Goal: Task Accomplishment & Management: Complete application form

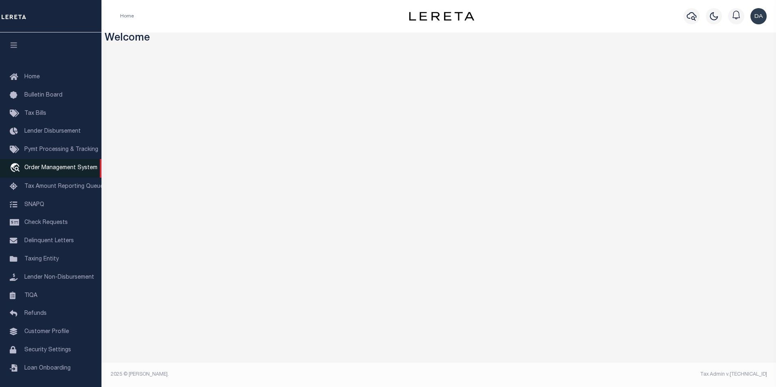
click at [75, 171] on span "Order Management System" at bounding box center [60, 168] width 73 height 6
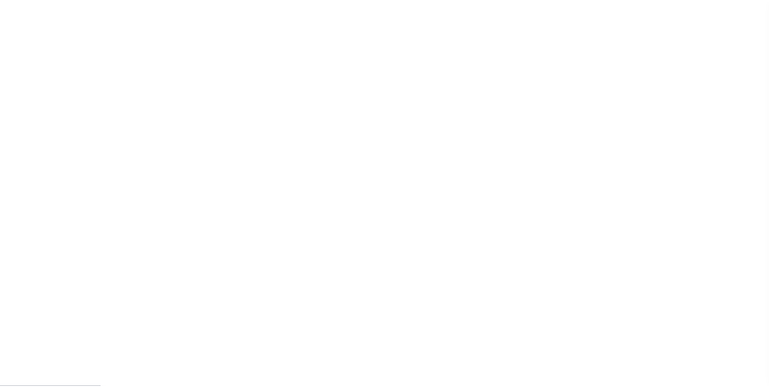
scroll to position [8, 0]
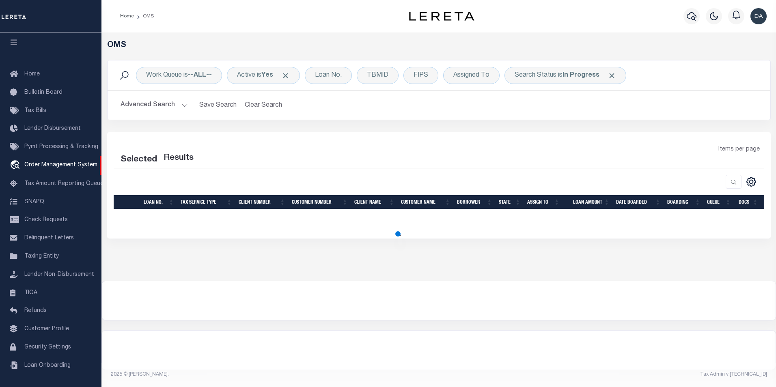
select select "200"
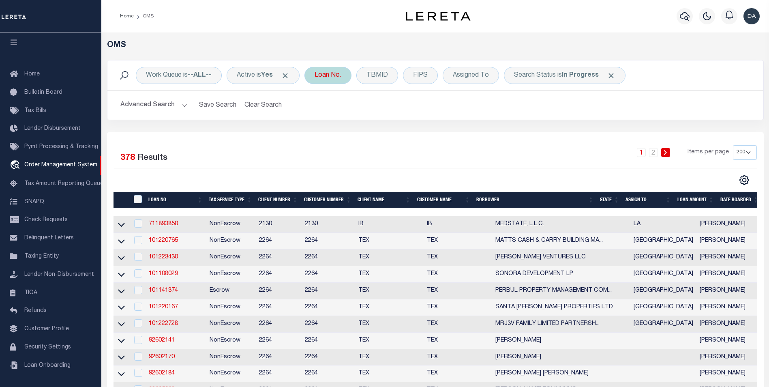
click at [332, 71] on div "Loan No." at bounding box center [328, 75] width 47 height 17
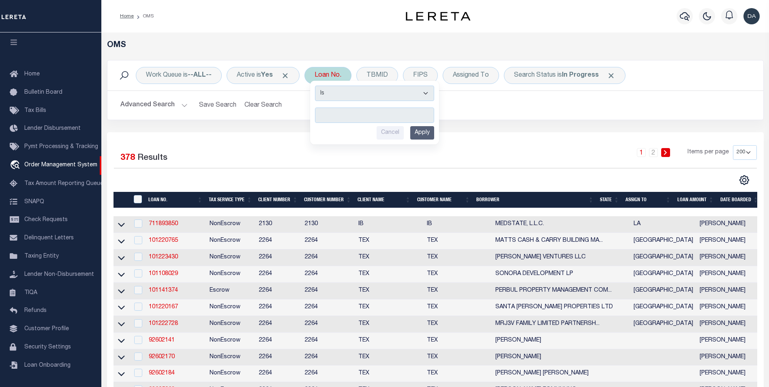
click at [335, 92] on select "Is Contains" at bounding box center [374, 93] width 119 height 15
select select "c"
click at [318, 86] on select "Is Contains" at bounding box center [374, 93] width 119 height 15
click at [340, 110] on input "text" at bounding box center [374, 114] width 119 height 15
type input "dg"
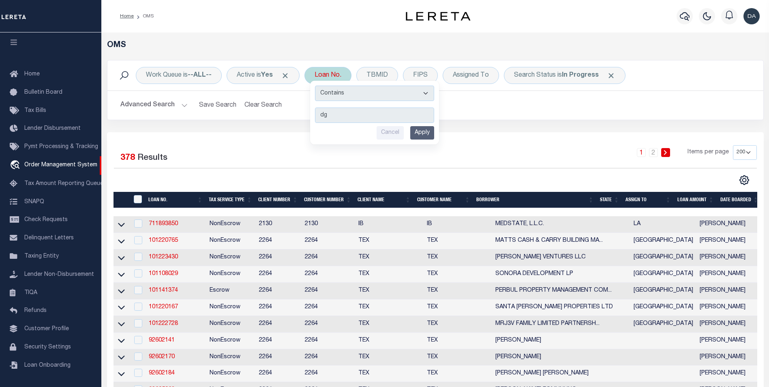
click at [417, 135] on input "Apply" at bounding box center [422, 132] width 24 height 13
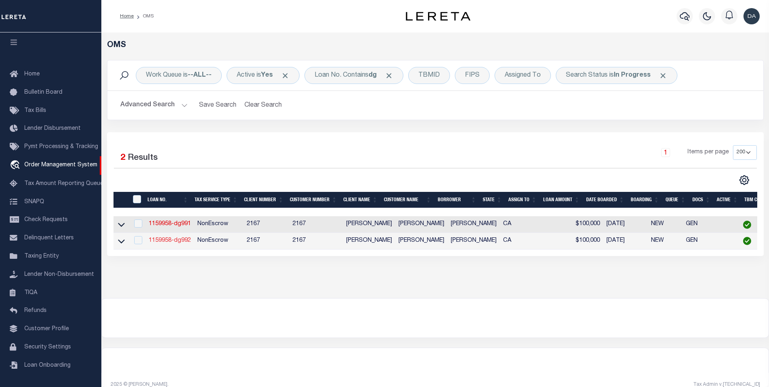
click at [181, 243] on link "1159958-dg992" at bounding box center [170, 241] width 42 height 6
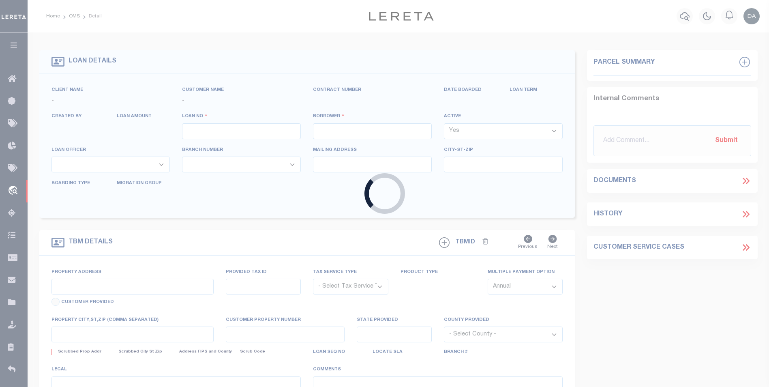
type input "1159958-dg992"
type input "[PERSON_NAME]"
select select
type input "91007"
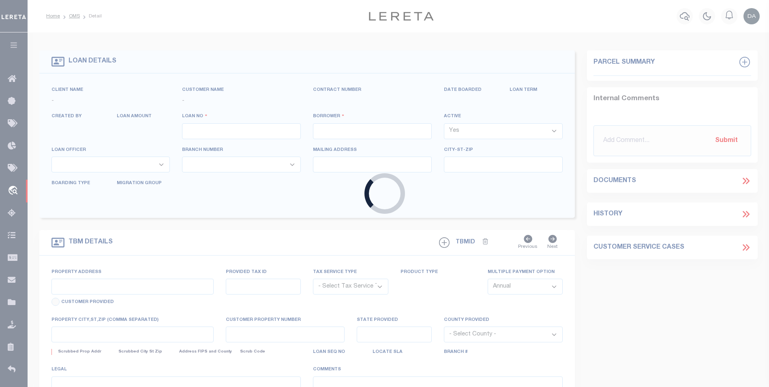
type input "[DATE]"
select select "10"
select select "NonEscrow"
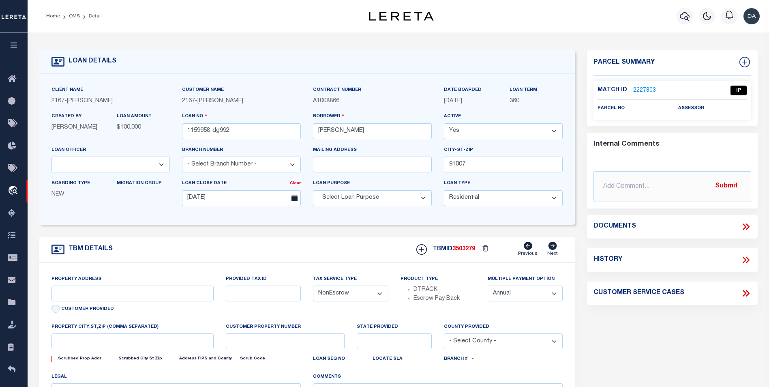
type input "[STREET_ADDRESS]"
select select
type input "ARCADIA CA 91007"
type input "CA"
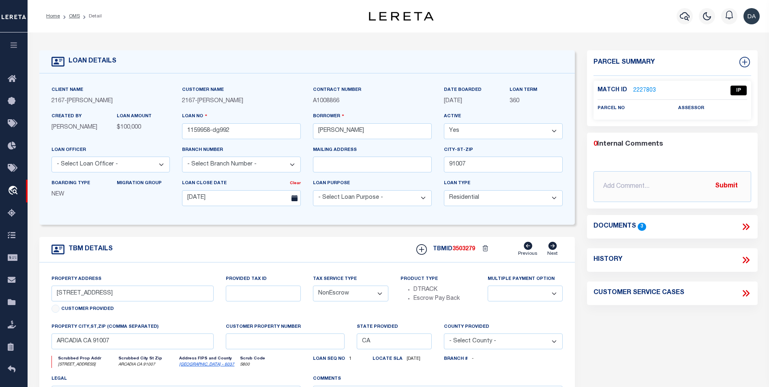
click at [751, 227] on icon at bounding box center [746, 226] width 11 height 11
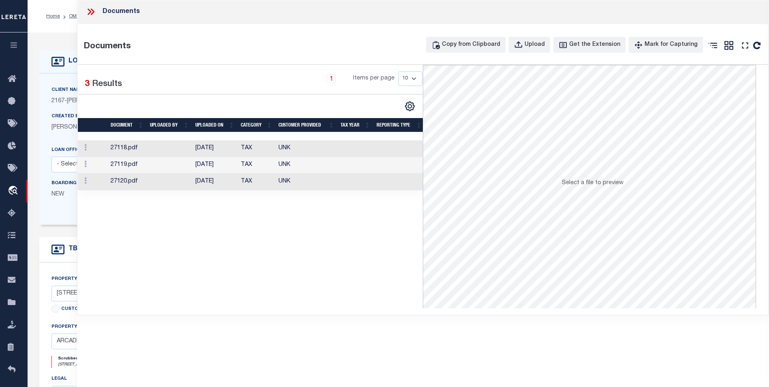
click at [239, 286] on div "Selected 3 Results 1 Items per page 10 25 50 100" at bounding box center [251, 186] width 346 height 243
click at [331, 9] on div "Documents" at bounding box center [423, 12] width 692 height 24
click at [529, 49] on button "Upload" at bounding box center [529, 45] width 41 height 16
click at [328, 9] on div "Documents" at bounding box center [423, 12] width 692 height 24
click at [536, 45] on div "Upload" at bounding box center [535, 45] width 20 height 9
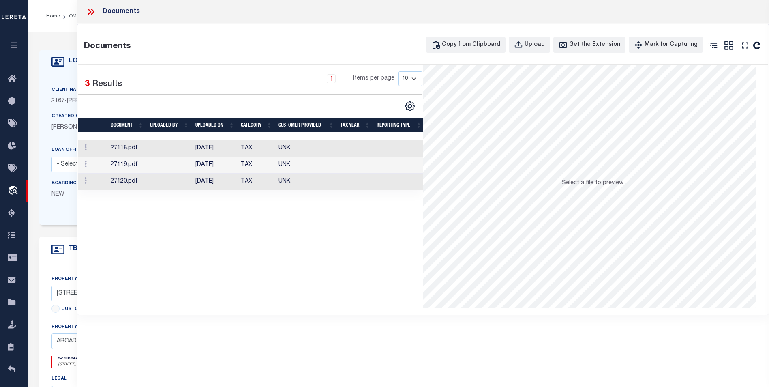
click at [363, 5] on div "Documents" at bounding box center [423, 12] width 692 height 24
click at [258, 11] on div "Documents" at bounding box center [423, 12] width 692 height 24
click at [271, 274] on div "Selected 3 Results 1 Items per page 10 25 50 100" at bounding box center [251, 186] width 346 height 243
click at [358, 319] on div "Documents Documents Copy from Clipboard Upload Get the Extension Mark for Captu…" at bounding box center [423, 182] width 692 height 365
click at [538, 47] on div "Upload" at bounding box center [535, 45] width 20 height 9
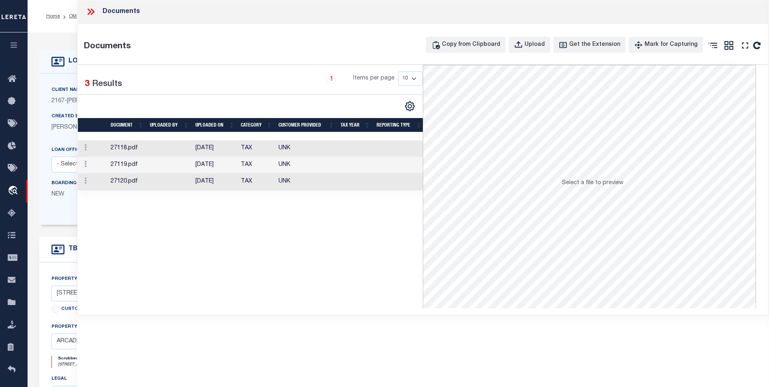
click at [392, 16] on div "Documents" at bounding box center [423, 12] width 692 height 24
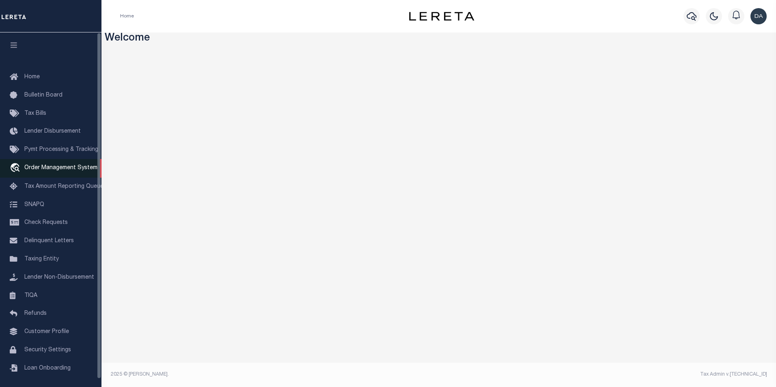
click at [52, 170] on span "Order Management System" at bounding box center [60, 168] width 73 height 6
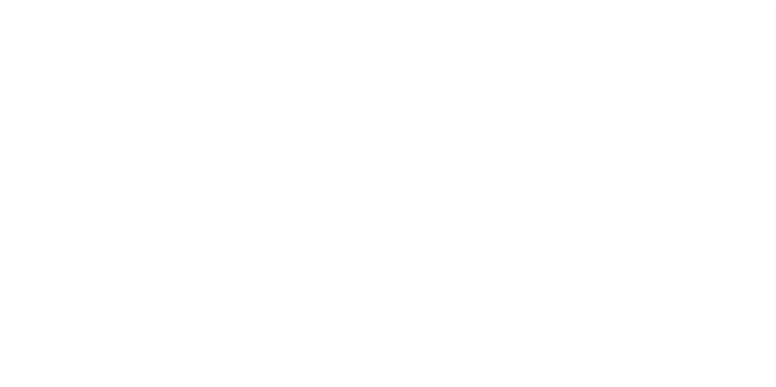
select select "200"
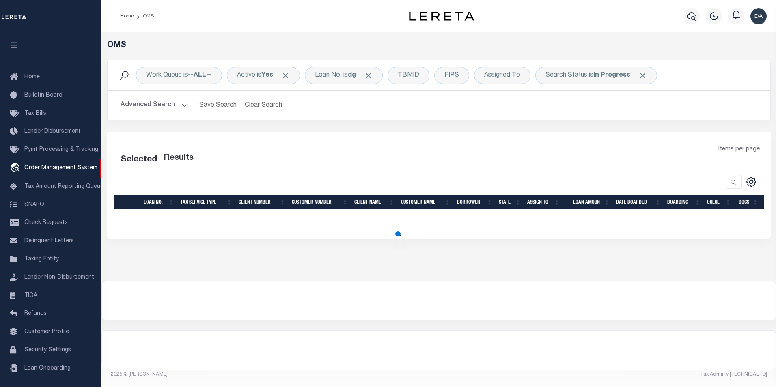
select select "200"
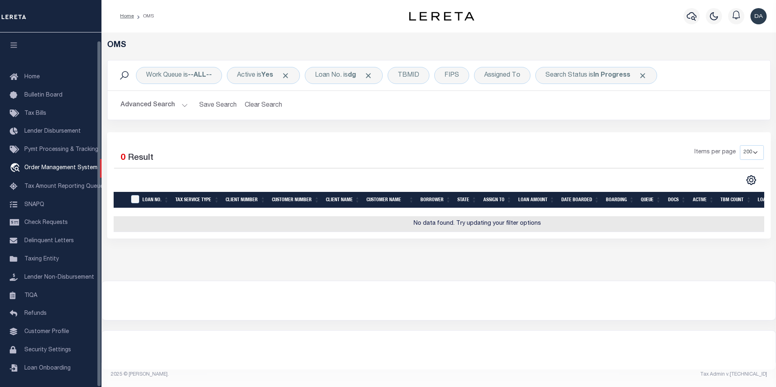
scroll to position [8, 0]
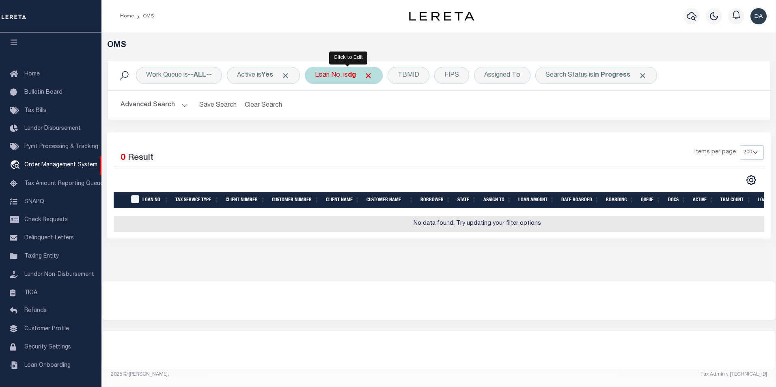
click at [338, 78] on div "Loan No. is dg" at bounding box center [344, 75] width 78 height 17
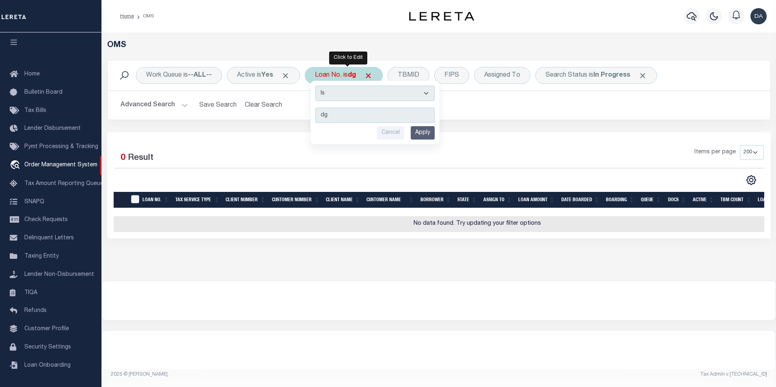
click at [336, 94] on select "Is Contains" at bounding box center [374, 93] width 119 height 15
select select "c"
click at [318, 86] on select "Is Contains" at bounding box center [374, 93] width 119 height 15
click at [422, 133] on input "Apply" at bounding box center [422, 132] width 24 height 13
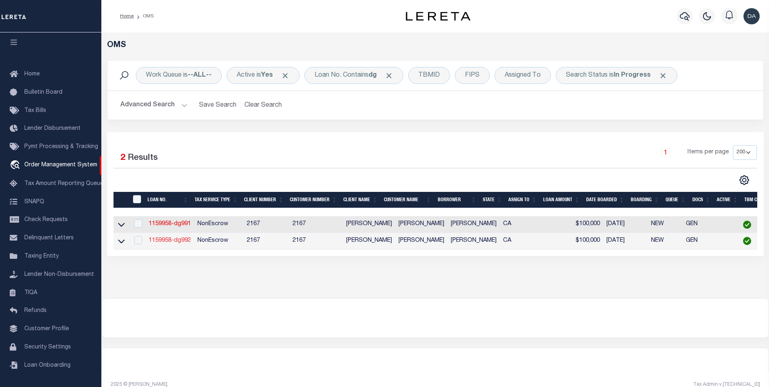
click at [182, 242] on link "1159958-dg992" at bounding box center [170, 241] width 42 height 6
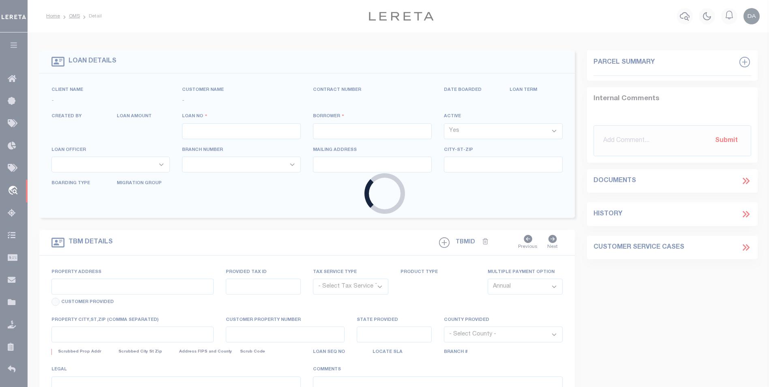
type input "1159958-dg992"
type input "david M garcia"
select select
type input "91007"
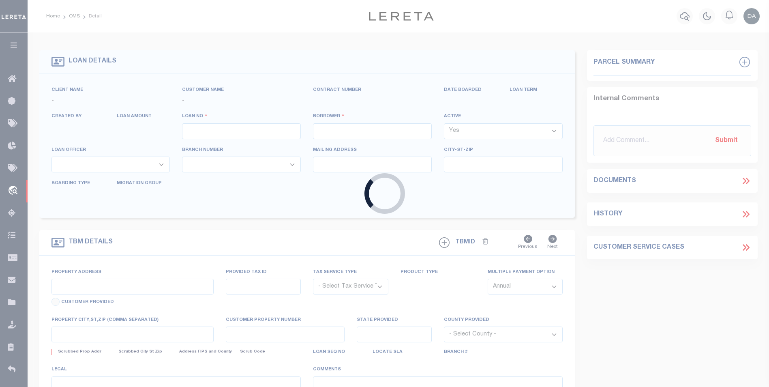
type input "05/10/2025"
select select "10"
select select "NonEscrow"
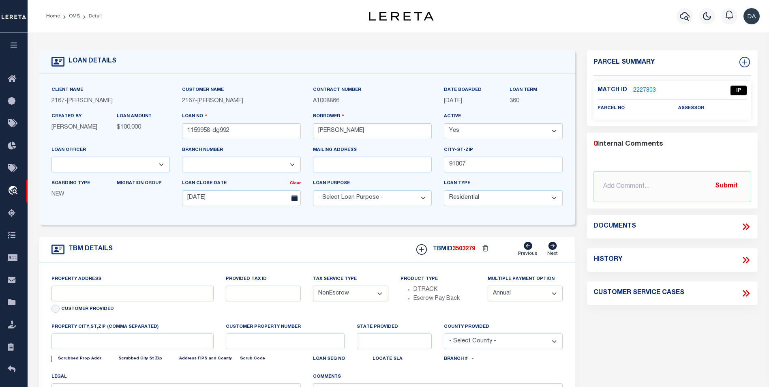
type input "[STREET_ADDRESS]"
select select
type input "ARCADIA CA 91007"
type input "CA"
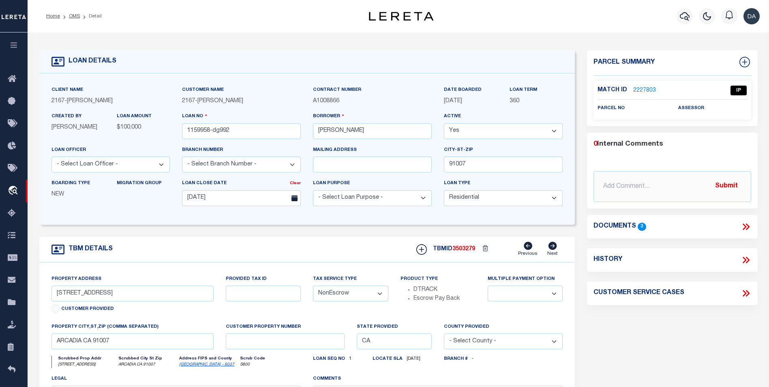
click at [746, 230] on icon at bounding box center [746, 226] width 11 height 11
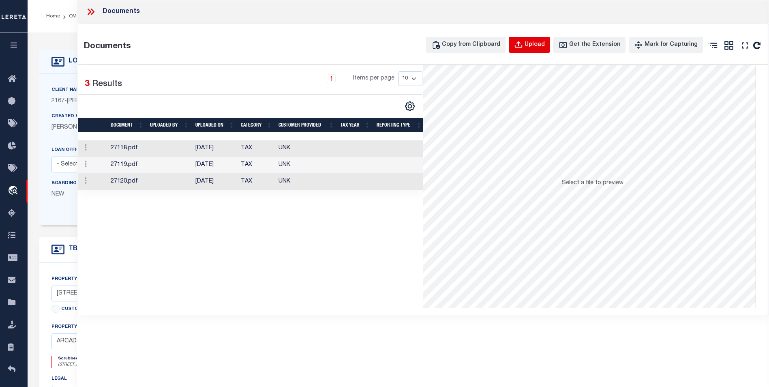
click at [545, 46] on div "Upload" at bounding box center [535, 45] width 20 height 9
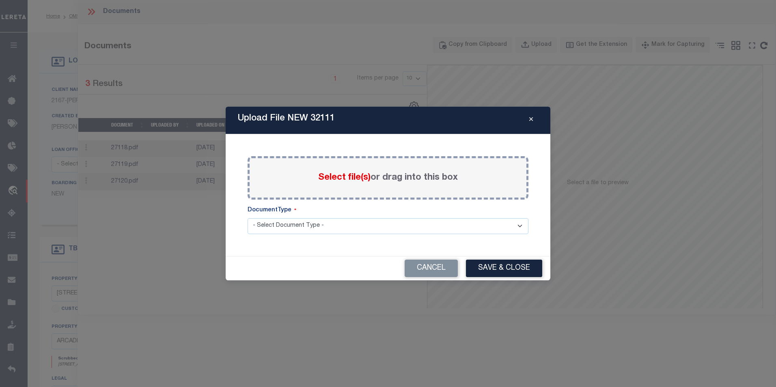
click at [467, 224] on select "- Select Document Type - Tax Service Documents" at bounding box center [387, 226] width 281 height 16
select select "TAX"
click at [247, 218] on select "- Select Document Type - Tax Service Documents" at bounding box center [387, 226] width 281 height 16
click at [338, 175] on span "Select file(s)" at bounding box center [344, 177] width 52 height 9
click at [0, 0] on input "Select file(s) or drag into this box" at bounding box center [0, 0] width 0 height 0
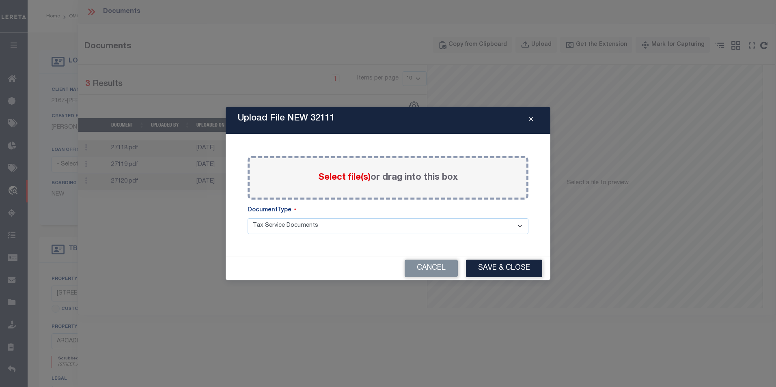
click at [355, 177] on span "Select file(s)" at bounding box center [344, 177] width 52 height 9
click at [0, 0] on input "Select file(s) or drag into this box" at bounding box center [0, 0] width 0 height 0
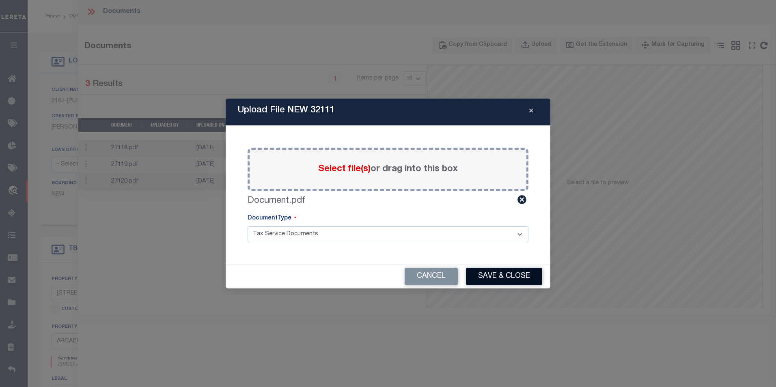
click at [501, 279] on button "Save & Close" at bounding box center [504, 276] width 76 height 17
click at [487, 115] on div "Upload File NEW 32111" at bounding box center [388, 112] width 325 height 27
click at [527, 112] on button "Close" at bounding box center [531, 112] width 14 height 10
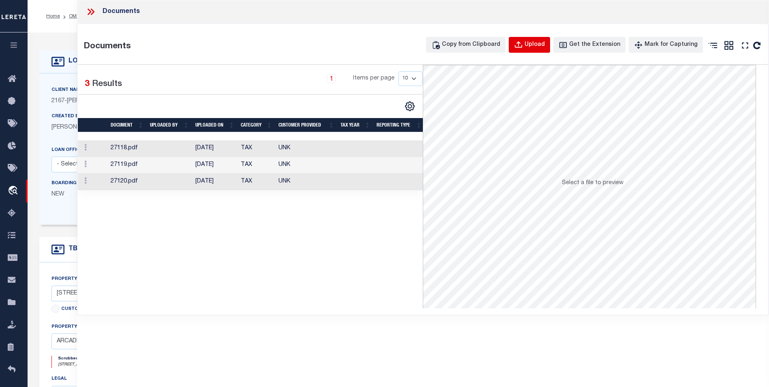
click at [523, 43] on icon "button" at bounding box center [518, 45] width 9 height 9
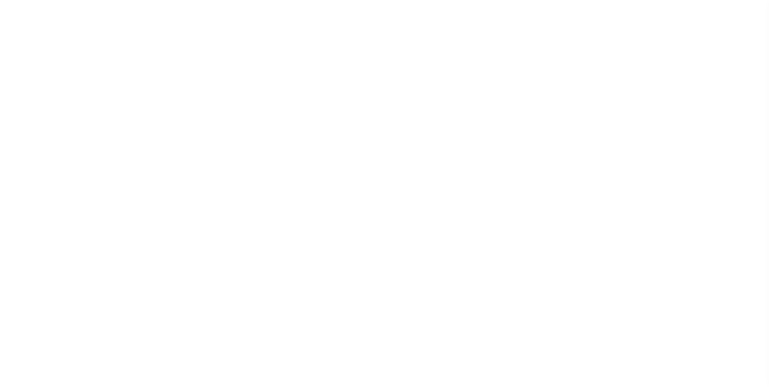
select select "10"
select select "NonEscrow"
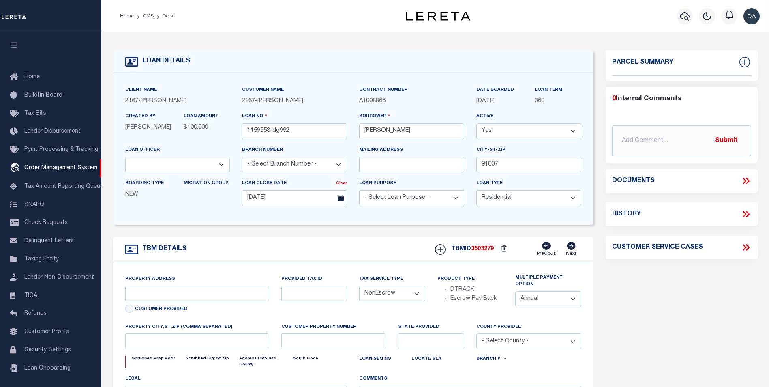
type input "[STREET_ADDRESS]"
select select
type input "ARCADIA CA 91007"
type input "CA"
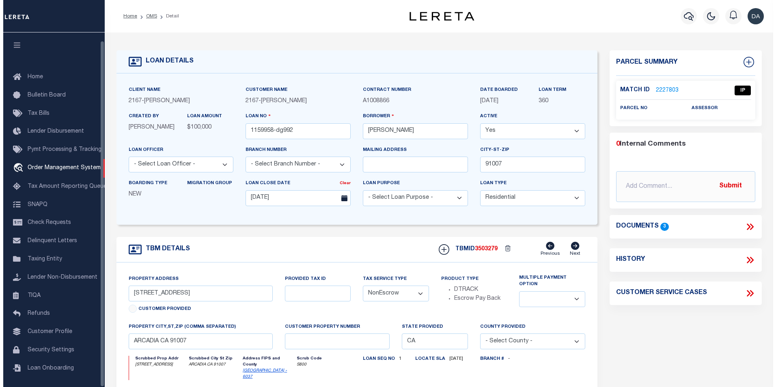
scroll to position [8, 0]
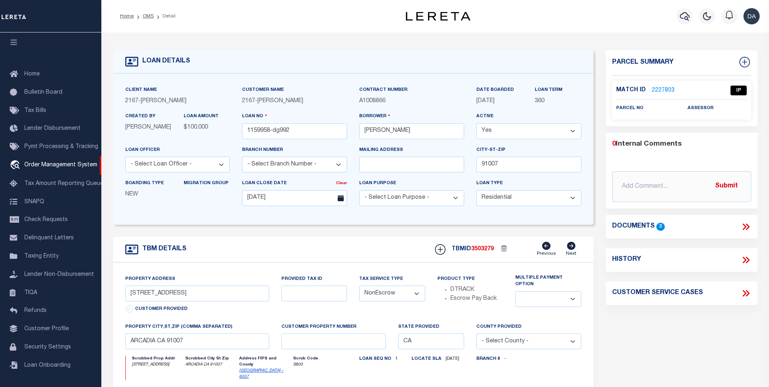
click at [746, 226] on icon at bounding box center [745, 226] width 4 height 6
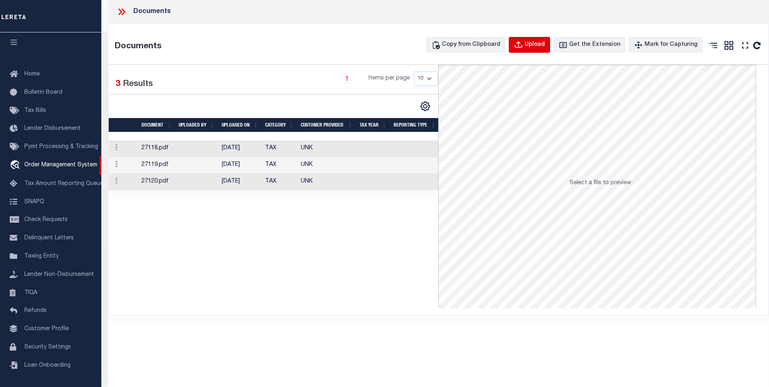
click at [533, 43] on button "Upload" at bounding box center [529, 45] width 41 height 16
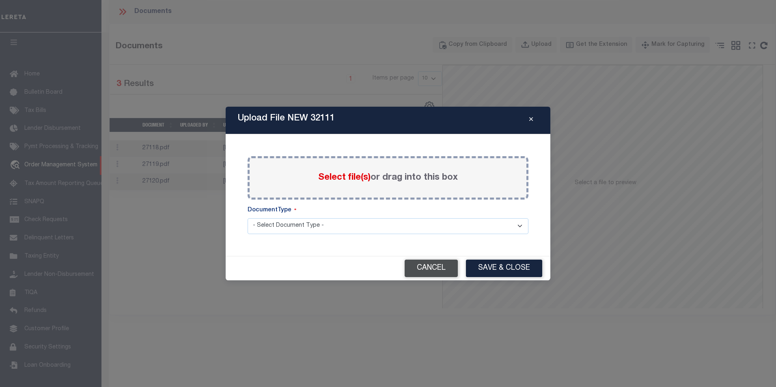
click at [422, 263] on button "Cancel" at bounding box center [430, 268] width 53 height 17
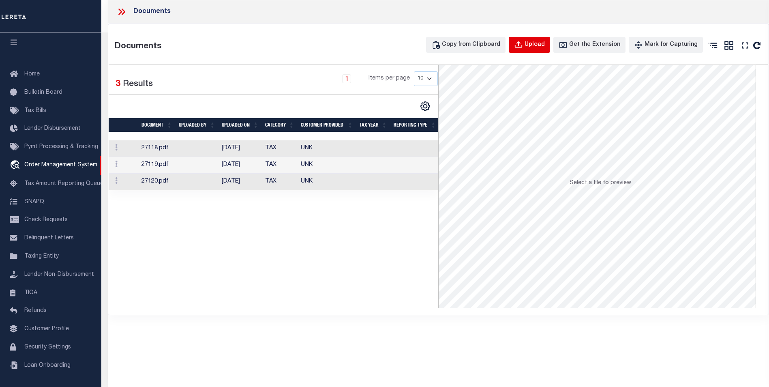
click at [539, 41] on div "Upload" at bounding box center [535, 45] width 20 height 9
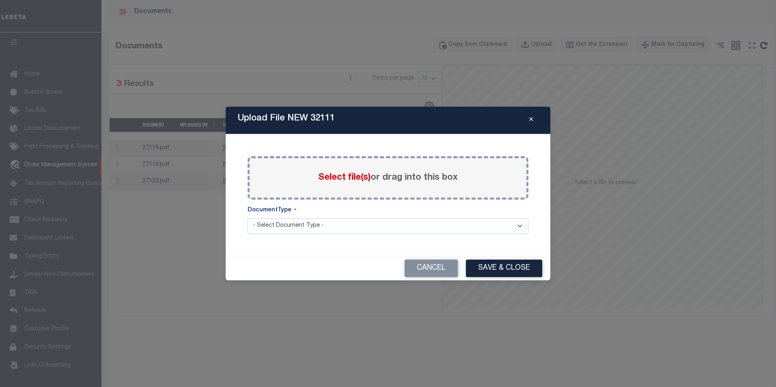
drag, startPoint x: 330, startPoint y: 226, endPoint x: 325, endPoint y: 228, distance: 4.7
click at [330, 226] on select "- Select Document Type - Tax Service Documents" at bounding box center [387, 226] width 281 height 16
select select "TAX"
click at [247, 218] on select "- Select Document Type - Tax Service Documents" at bounding box center [387, 226] width 281 height 16
click at [538, 118] on div "Upload File NEW 32111" at bounding box center [388, 120] width 325 height 27
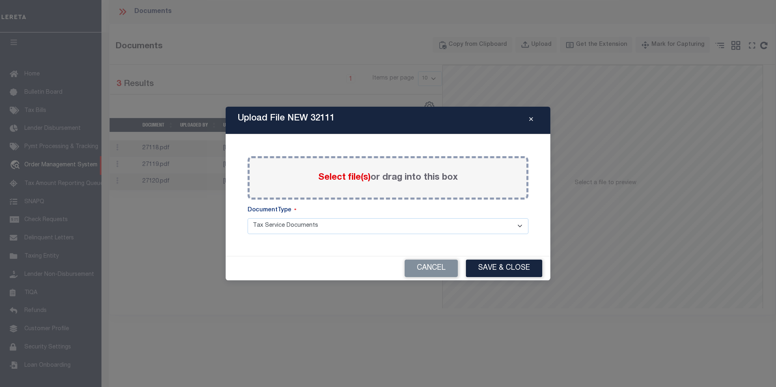
click at [532, 119] on button "Close" at bounding box center [531, 121] width 14 height 10
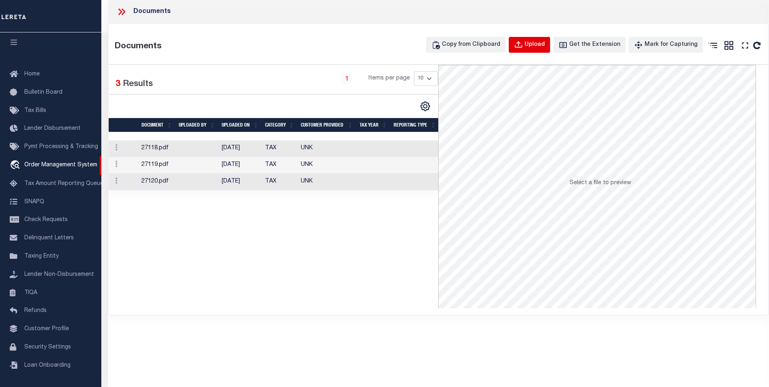
click at [540, 47] on div "Upload" at bounding box center [535, 45] width 20 height 9
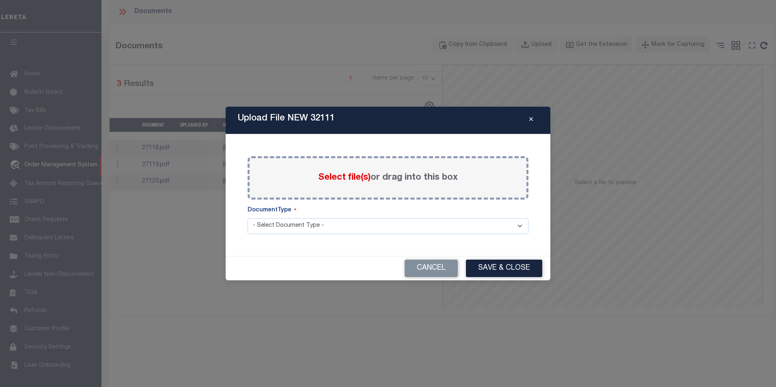
click at [271, 226] on select "- Select Document Type - Tax Service Documents" at bounding box center [387, 226] width 281 height 16
select select "TAX"
click at [247, 218] on select "- Select Document Type - Tax Service Documents" at bounding box center [387, 226] width 281 height 16
click at [331, 175] on span "Select file(s)" at bounding box center [344, 177] width 52 height 9
click at [0, 0] on input "Select file(s) or drag into this box" at bounding box center [0, 0] width 0 height 0
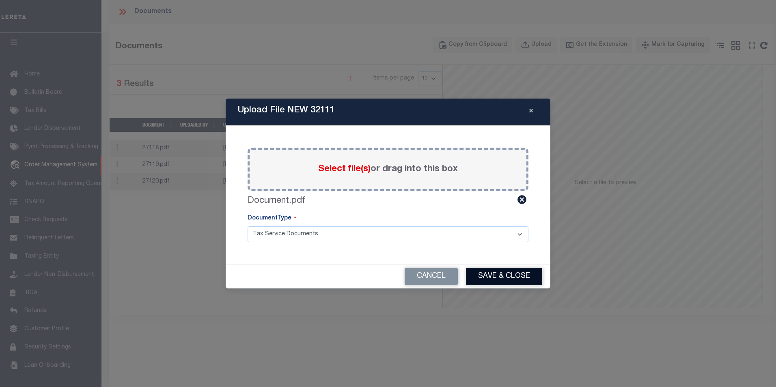
click at [505, 279] on button "Save & Close" at bounding box center [504, 276] width 76 height 17
click at [516, 280] on button "Save & Close" at bounding box center [504, 276] width 76 height 17
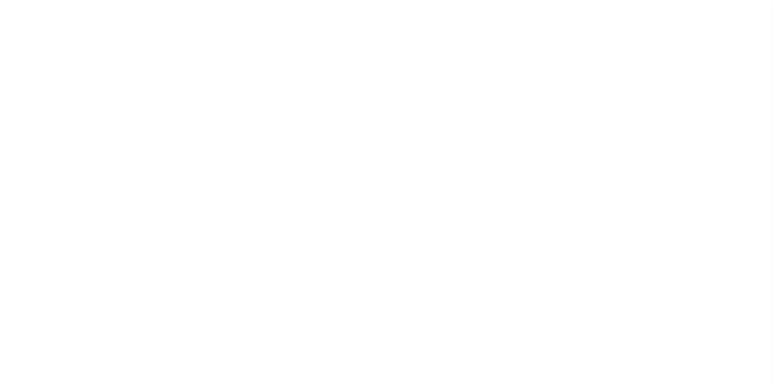
scroll to position [3, 0]
type input "1159958-dg992"
type input "[PERSON_NAME]"
select select
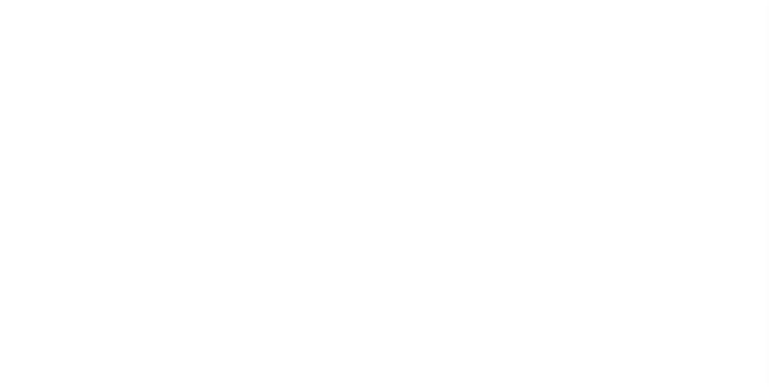
type input "91007"
type input "[DATE]"
select select "10"
select select "NonEscrow"
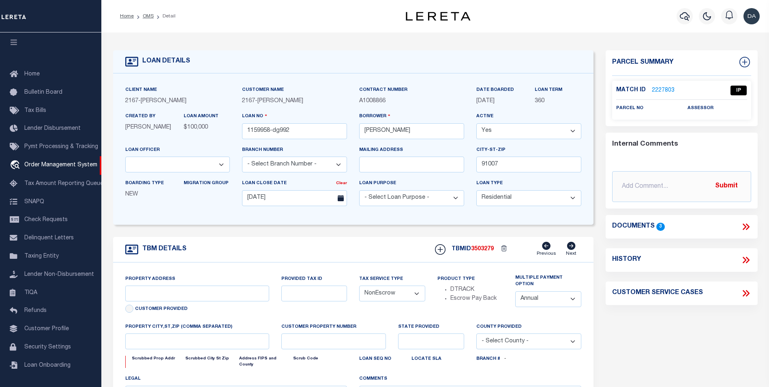
type input "[STREET_ADDRESS]"
select select
type input "ARCADIA CA 91007"
type input "CA"
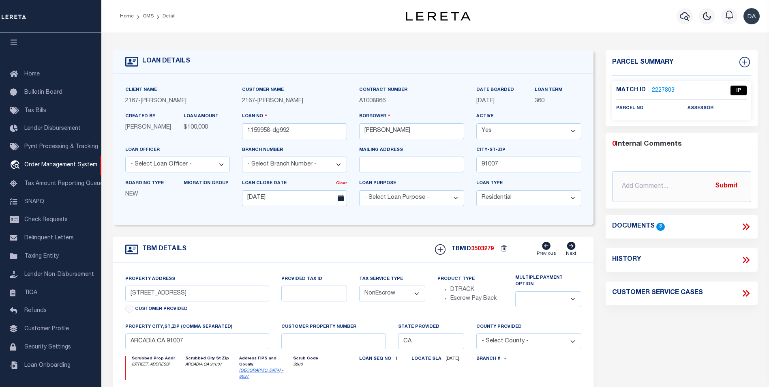
click at [749, 229] on icon at bounding box center [746, 226] width 11 height 11
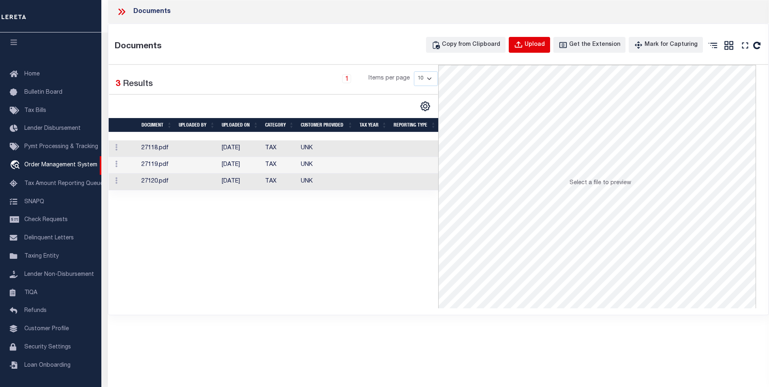
click at [544, 41] on div "Upload" at bounding box center [535, 45] width 20 height 9
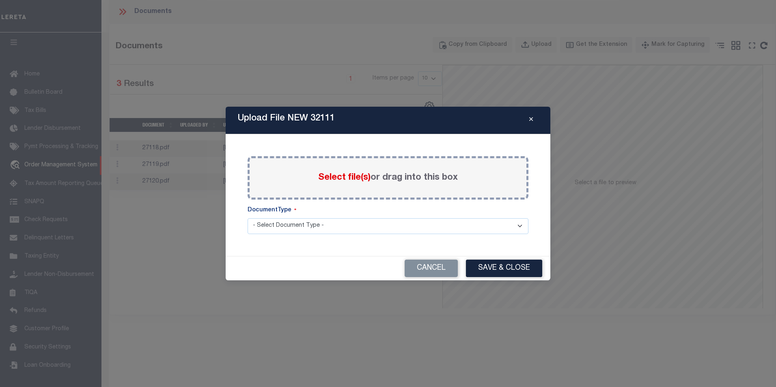
click at [325, 176] on span "Select file(s)" at bounding box center [344, 177] width 52 height 9
click at [0, 0] on input "Select file(s) or drag into this box" at bounding box center [0, 0] width 0 height 0
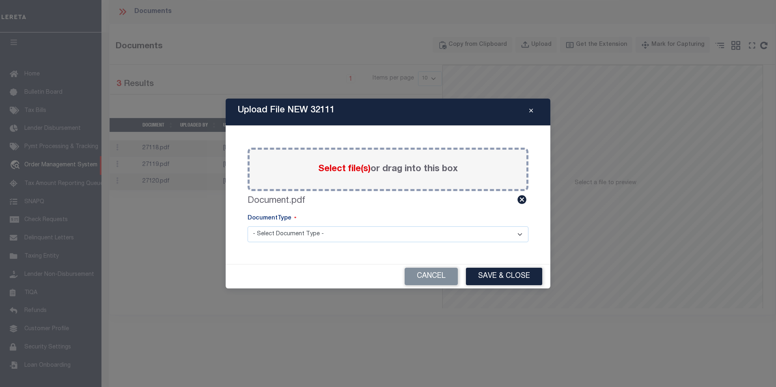
click at [297, 230] on select "- Select Document Type - Tax Service Documents" at bounding box center [387, 234] width 281 height 16
select select "TAX"
click at [247, 226] on select "- Select Document Type - Tax Service Documents" at bounding box center [387, 234] width 281 height 16
click at [512, 278] on button "Save & Close" at bounding box center [504, 276] width 76 height 17
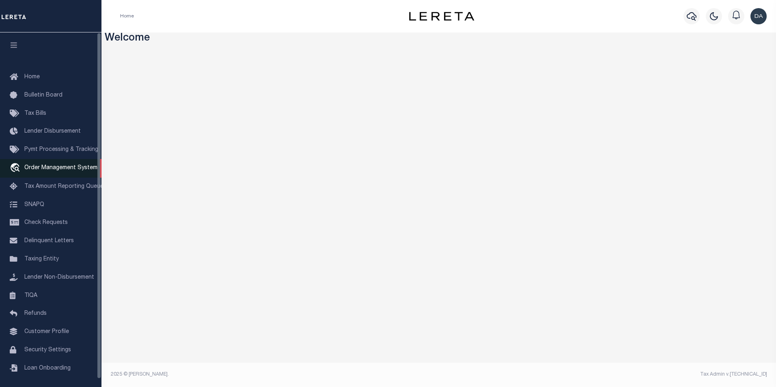
click at [36, 165] on link "travel_explore Order Management System" at bounding box center [50, 168] width 101 height 19
click at [70, 170] on span "Order Management System" at bounding box center [60, 168] width 73 height 6
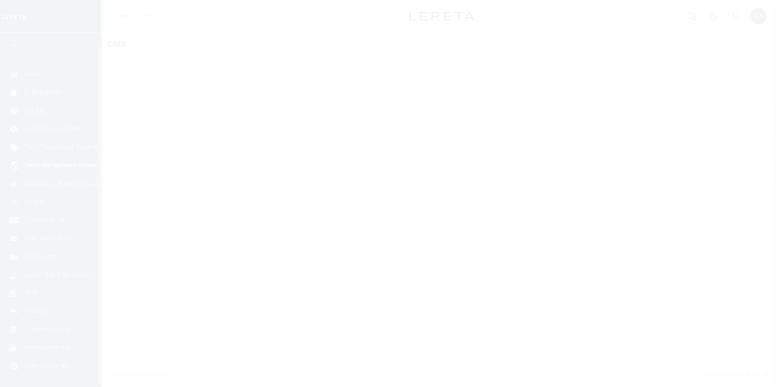
scroll to position [8, 0]
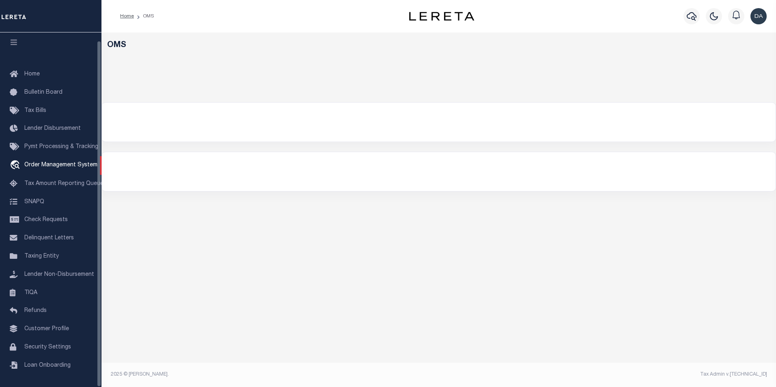
select select "200"
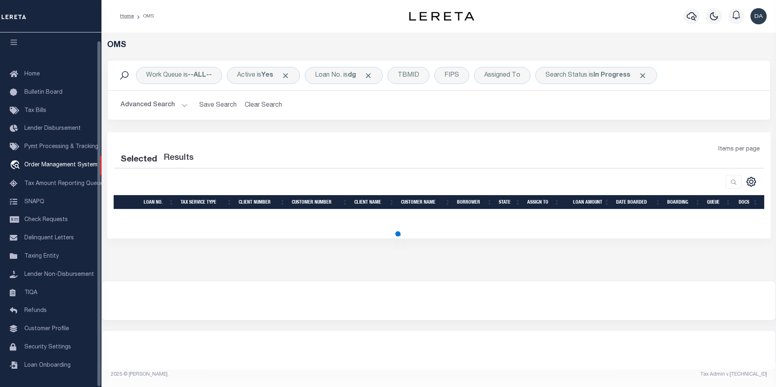
select select "200"
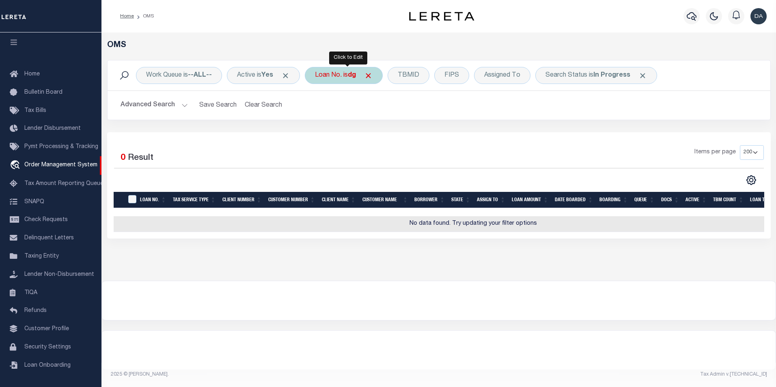
click at [345, 79] on div "Loan No. is dg" at bounding box center [344, 75] width 78 height 17
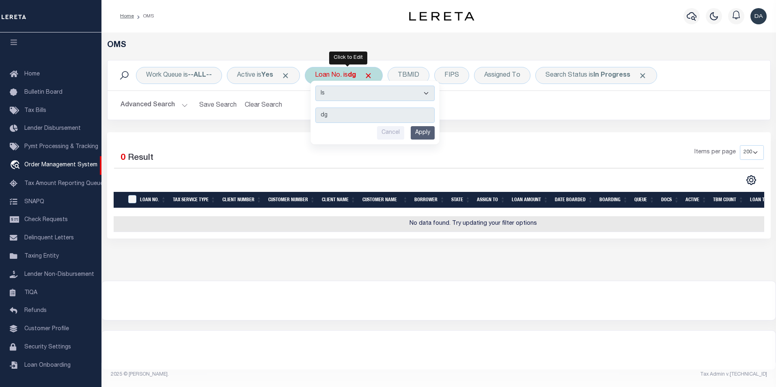
click at [338, 97] on select "Is Contains" at bounding box center [374, 93] width 119 height 15
select select "c"
click at [318, 86] on select "Is Contains" at bounding box center [374, 93] width 119 height 15
click at [425, 132] on input "Apply" at bounding box center [422, 132] width 24 height 13
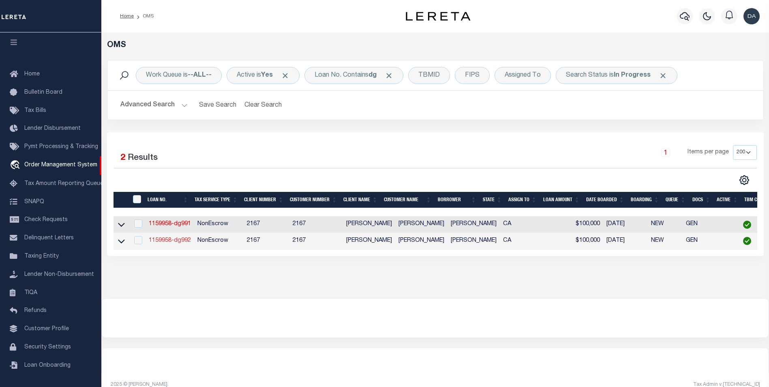
click at [183, 243] on link "1159958-dg992" at bounding box center [170, 241] width 42 height 6
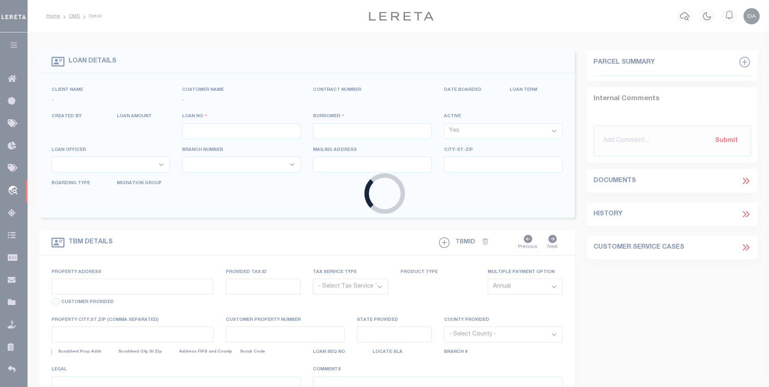
type input "1159958-dg992"
type input "[PERSON_NAME]"
select select
type input "91007"
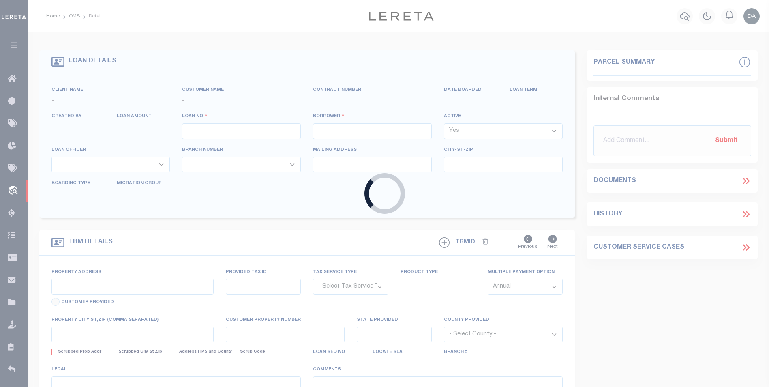
type input "[DATE]"
select select "10"
select select "NonEscrow"
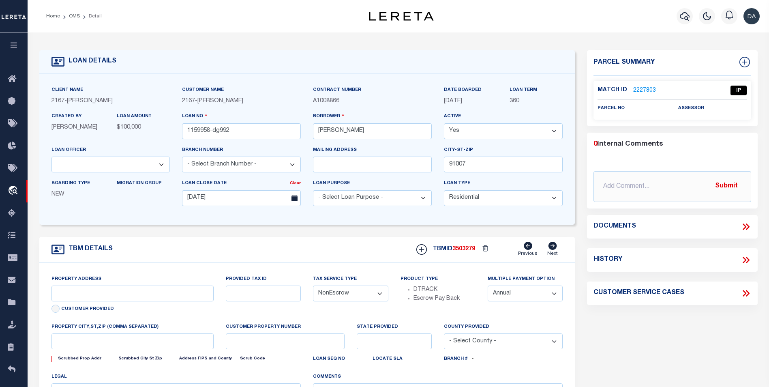
type input "[STREET_ADDRESS]"
select select
type input "ARCADIA CA 91007"
type input "CA"
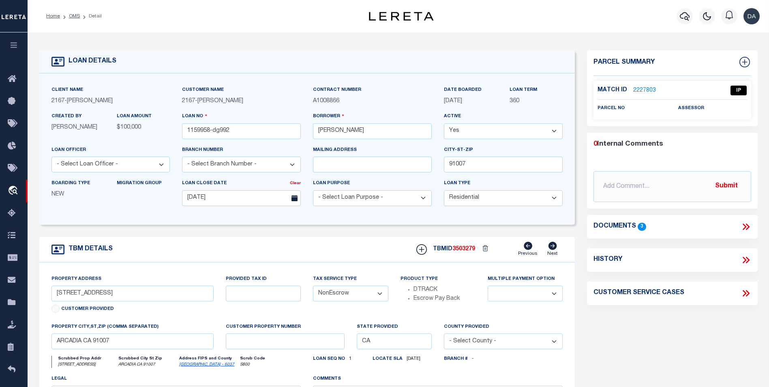
click at [316, 9] on div "Home OMS Detail" at bounding box center [190, 16] width 301 height 17
click at [750, 227] on icon at bounding box center [746, 226] width 11 height 11
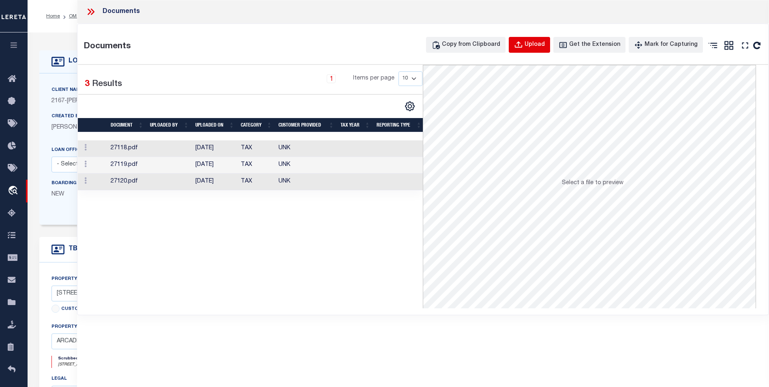
click at [545, 45] on div "Upload" at bounding box center [535, 45] width 20 height 9
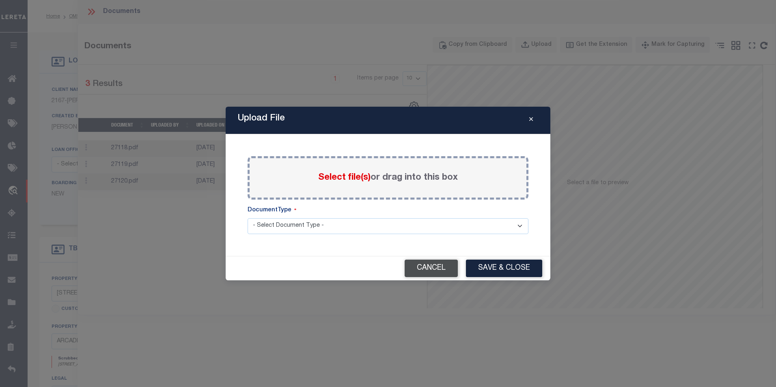
click at [424, 273] on button "Cancel" at bounding box center [430, 268] width 53 height 17
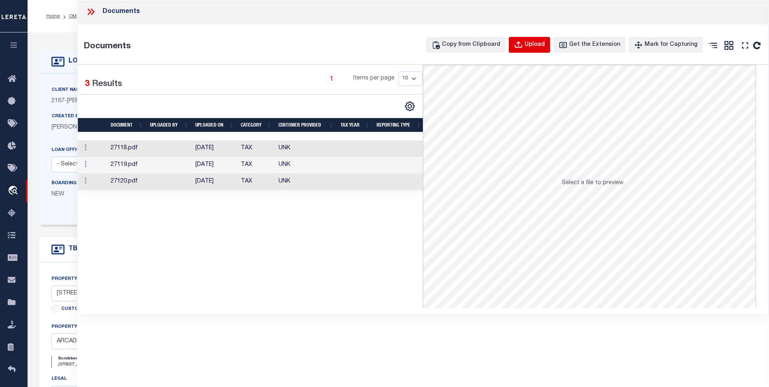
click at [537, 45] on div "Upload" at bounding box center [535, 45] width 20 height 9
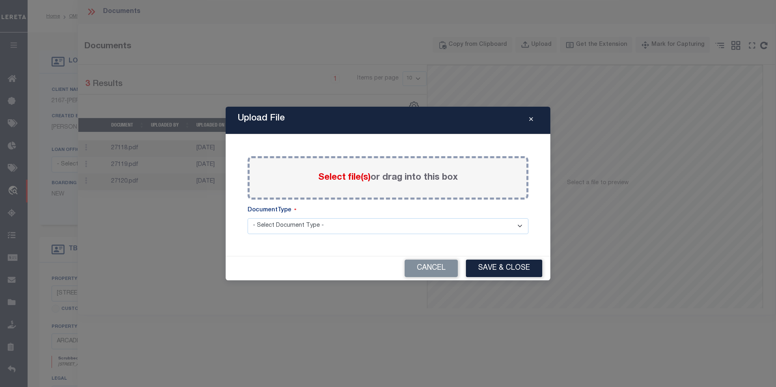
click at [531, 120] on icon "Close" at bounding box center [531, 119] width 4 height 6
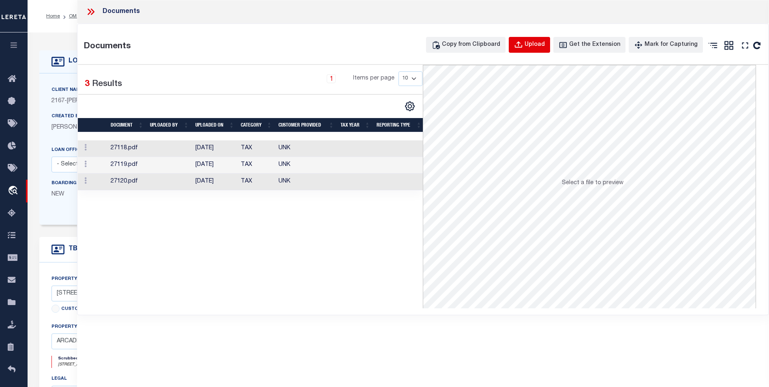
click at [542, 41] on div "Upload" at bounding box center [535, 45] width 20 height 9
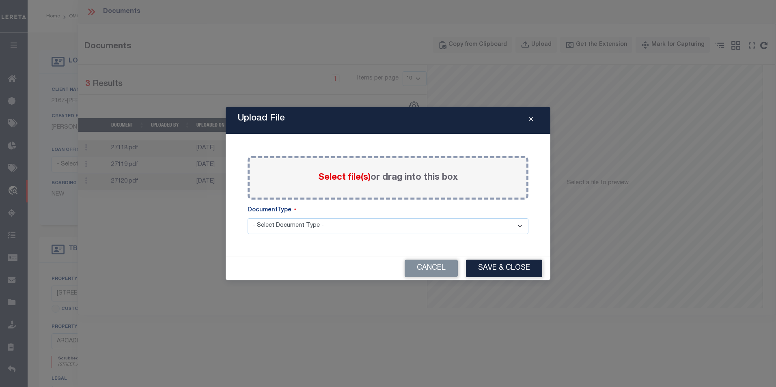
click at [284, 225] on select "- Select Document Type - Tax Service Documents" at bounding box center [387, 226] width 281 height 16
select select "TAX"
click at [247, 218] on select "- Select Document Type - Tax Service Documents" at bounding box center [387, 226] width 281 height 16
click at [517, 270] on button "Save & Close" at bounding box center [504, 268] width 76 height 17
click at [328, 176] on span "Select file(s)" at bounding box center [344, 177] width 52 height 9
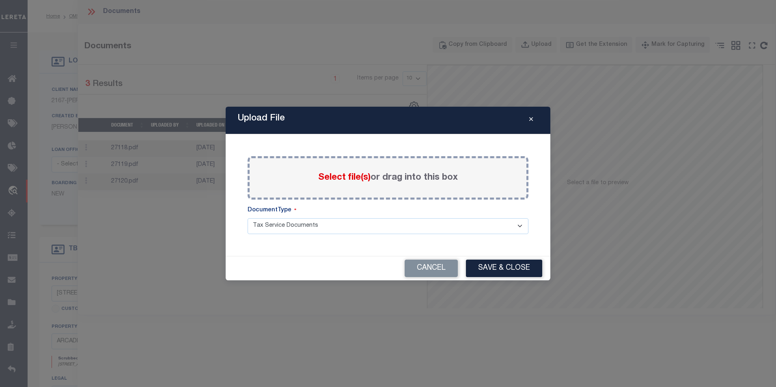
click at [0, 0] on input "Select file(s) or drag into this box" at bounding box center [0, 0] width 0 height 0
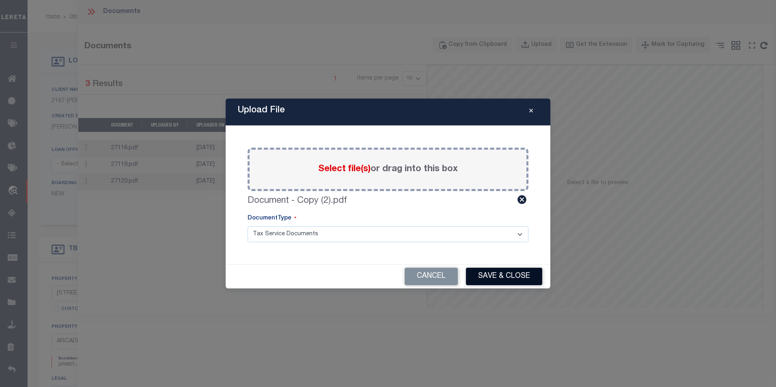
click at [492, 274] on button "Save & Close" at bounding box center [504, 276] width 76 height 17
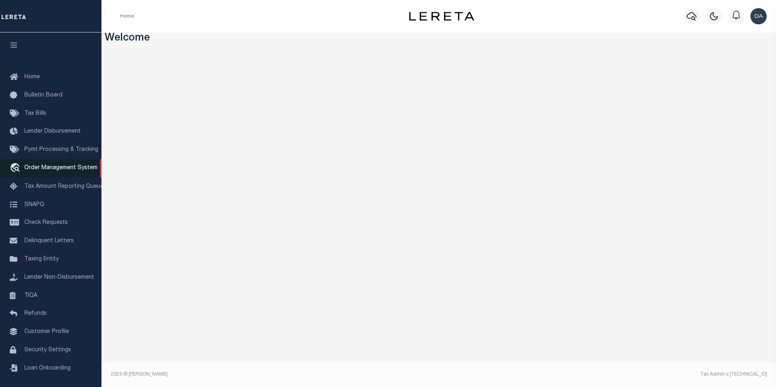
click at [58, 171] on span "Order Management System" at bounding box center [60, 168] width 73 height 6
click at [57, 170] on span "Order Management System" at bounding box center [60, 168] width 73 height 6
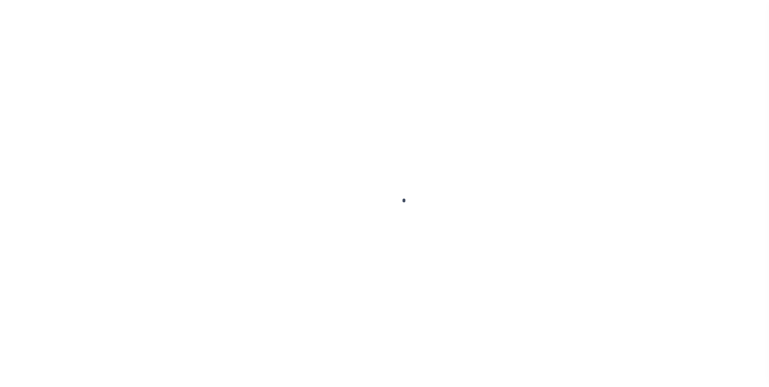
scroll to position [8, 0]
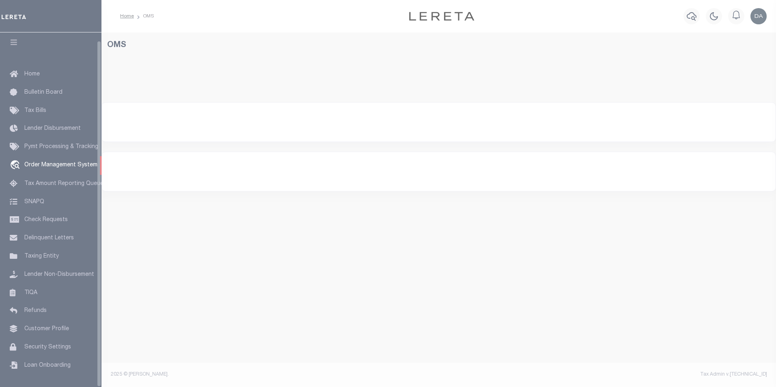
select select "200"
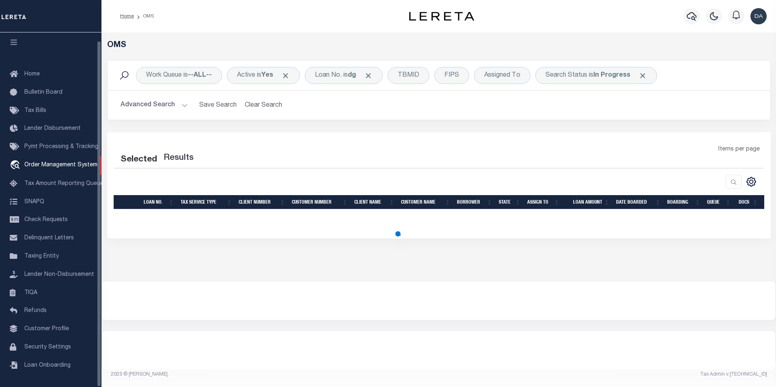
select select "200"
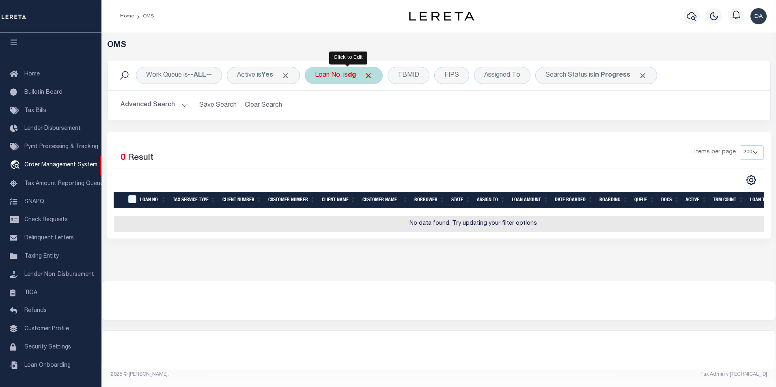
click at [325, 79] on div "Loan No. is dg" at bounding box center [344, 75] width 78 height 17
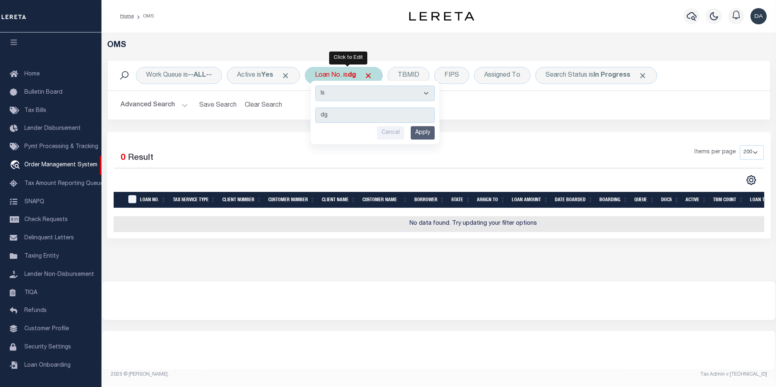
click at [330, 95] on select "Is Contains" at bounding box center [374, 93] width 119 height 15
select select "c"
click at [318, 86] on select "Is Contains" at bounding box center [374, 93] width 119 height 15
click at [417, 132] on input "Apply" at bounding box center [422, 132] width 24 height 13
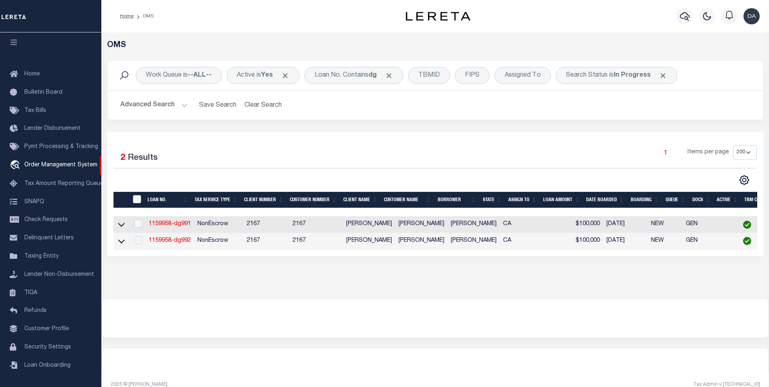
click at [262, 9] on div "Home OMS" at bounding box center [249, 16] width 271 height 17
click at [181, 242] on link "1159958-dg992" at bounding box center [170, 241] width 42 height 6
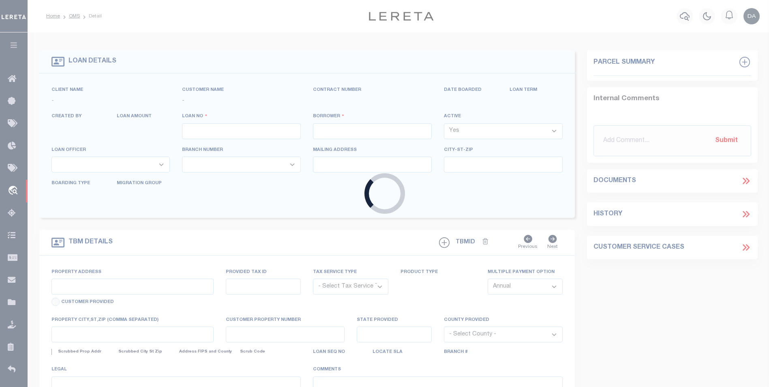
type input "1159958-dg992"
type input "[PERSON_NAME]"
select select
type input "91007"
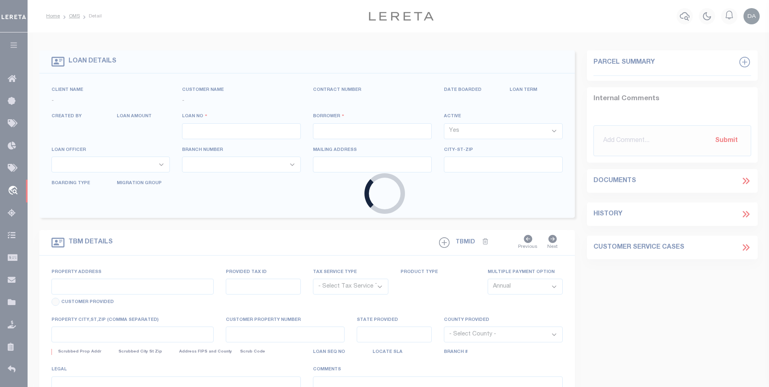
type input "[DATE]"
select select "10"
select select "NonEscrow"
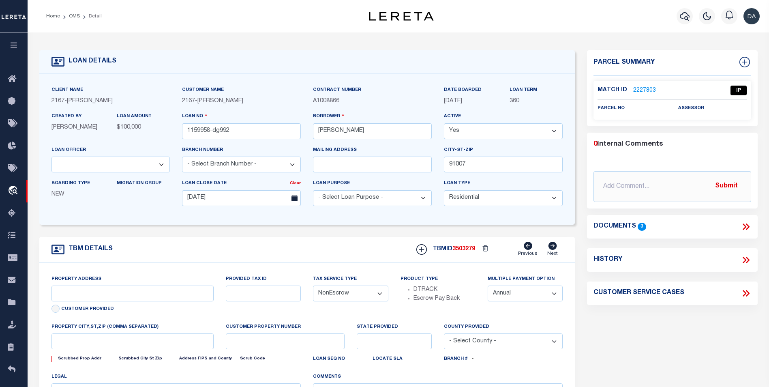
type input "[STREET_ADDRESS]"
select select
type input "ARCADIA CA 91007"
type input "CA"
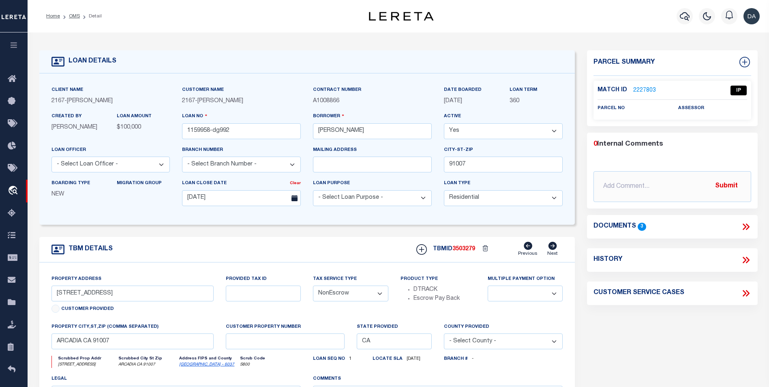
click at [749, 222] on icon at bounding box center [746, 226] width 11 height 11
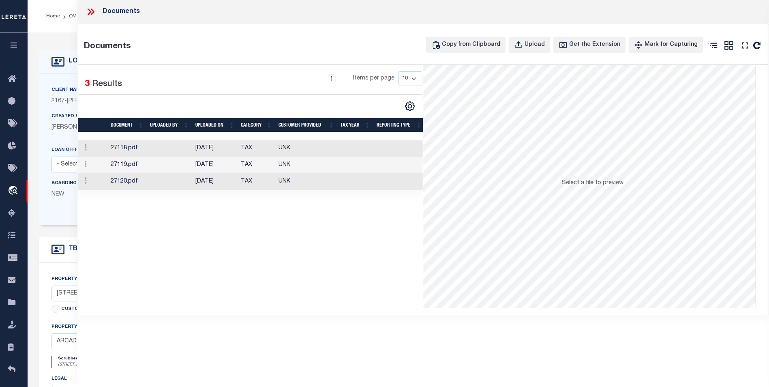
click at [197, 270] on div "Selected 3 Results 1 Items per page 10 25 50 100" at bounding box center [251, 186] width 346 height 243
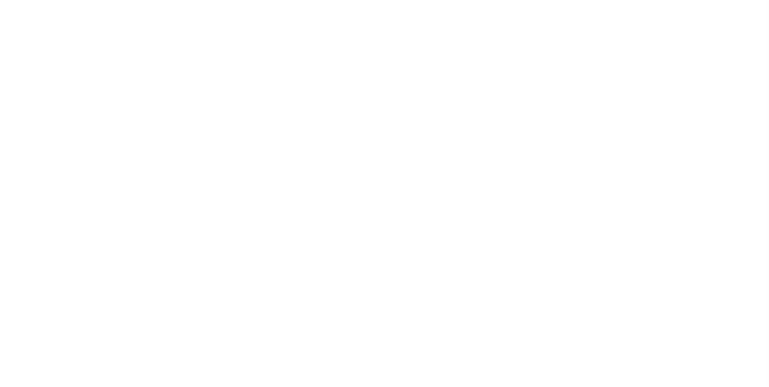
type input "1159958-dg992"
type input "[PERSON_NAME]"
select select
type input "91007"
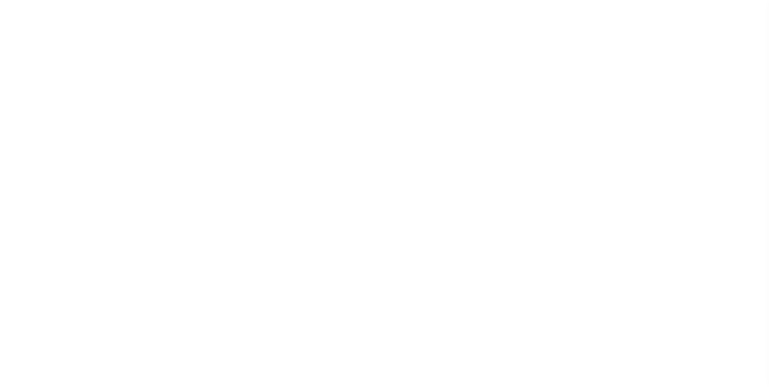
type input "[DATE]"
select select "10"
select select "NonEscrow"
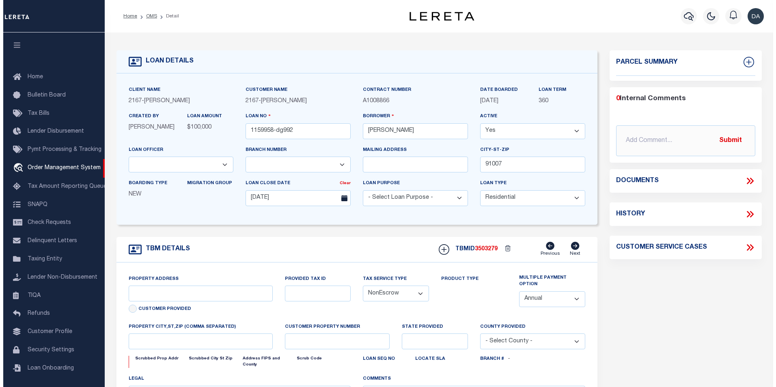
scroll to position [8, 0]
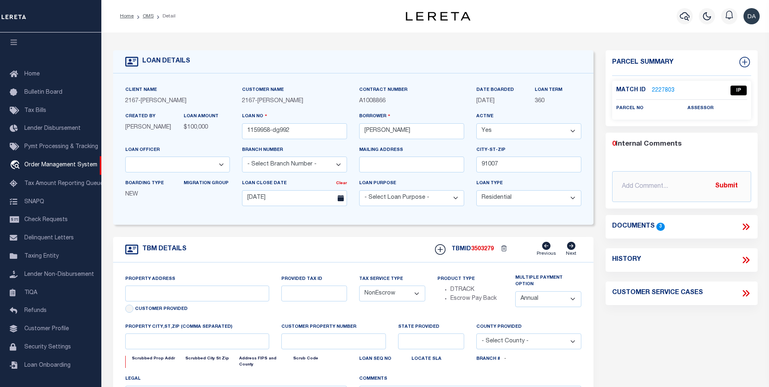
type input "[STREET_ADDRESS]"
select select
type input "ARCADIA CA 91007"
type input "CA"
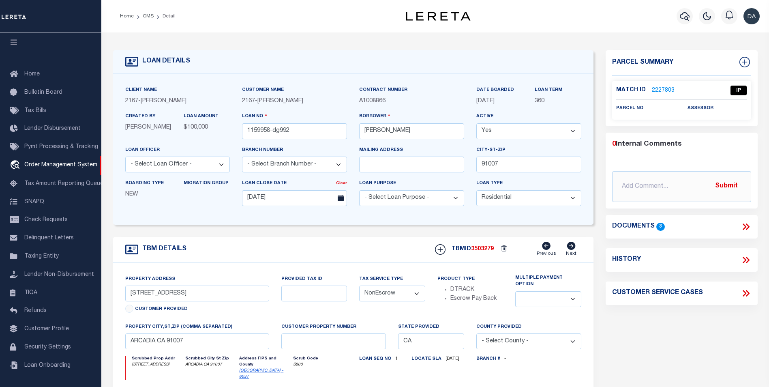
click at [748, 225] on icon at bounding box center [748, 226] width 4 height 6
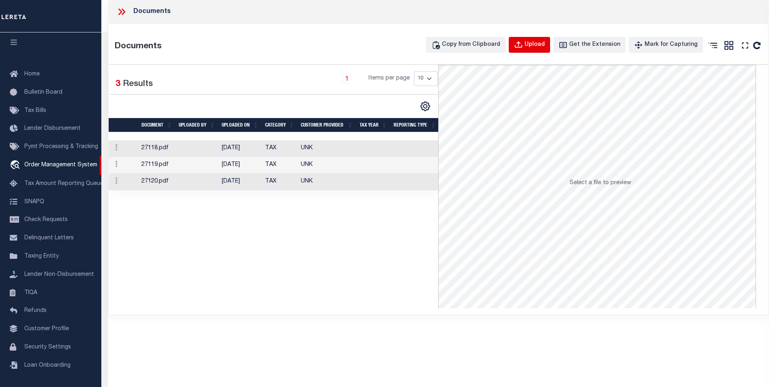
click at [545, 47] on div "Upload" at bounding box center [535, 45] width 20 height 9
select select
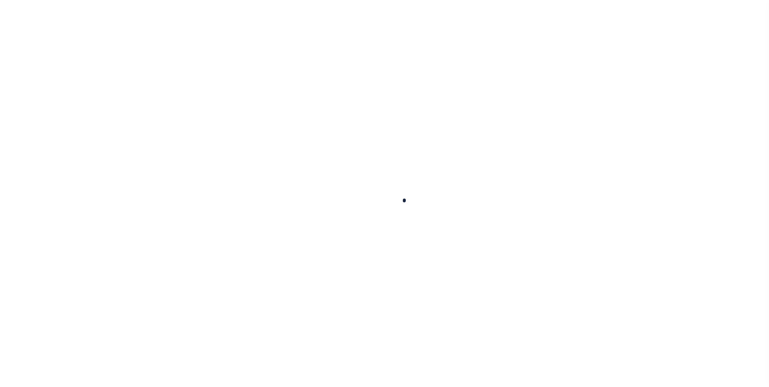
scroll to position [8, 0]
type input "1159958-dg992"
type input "[PERSON_NAME]"
select select
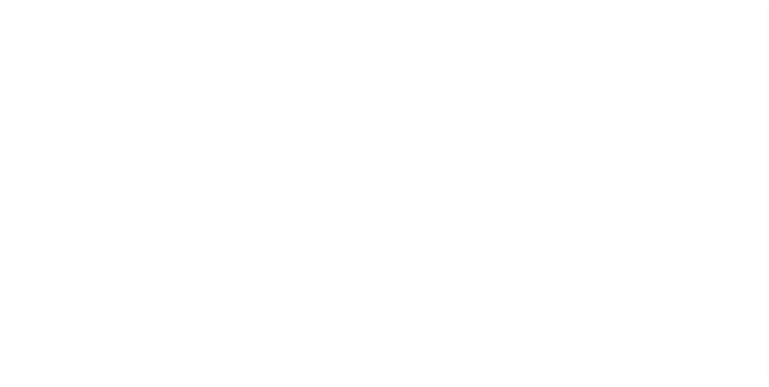
type input "91007"
type input "[DATE]"
select select "10"
select select "NonEscrow"
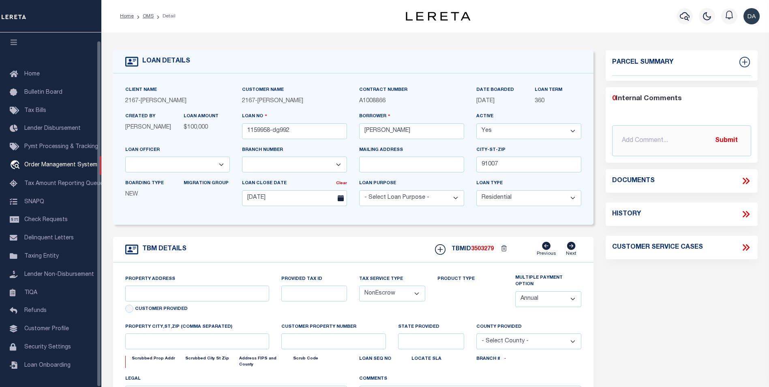
type input "[STREET_ADDRESS]"
select select
type input "ARCADIA CA 91007"
type input "CA"
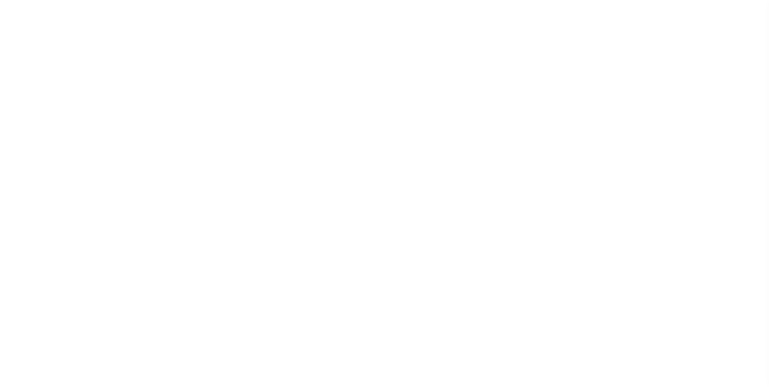
type input "1159958-dg992"
type input "david M garcia"
select select
type input "91007"
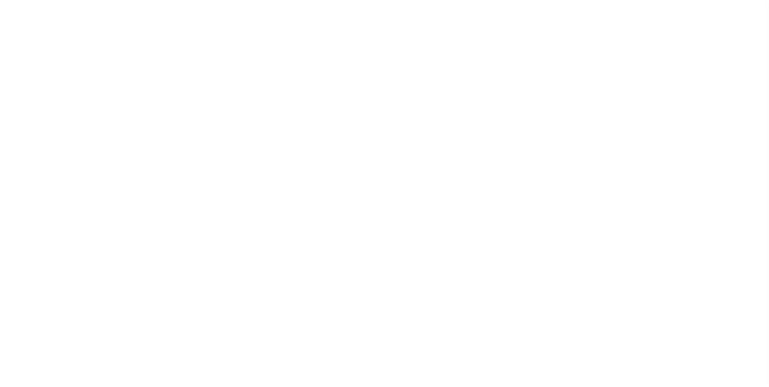
type input "[DATE]"
select select "10"
select select "NonEscrow"
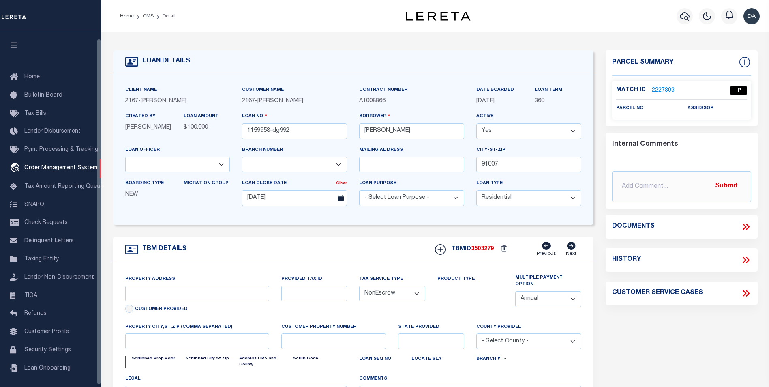
scroll to position [6, 0]
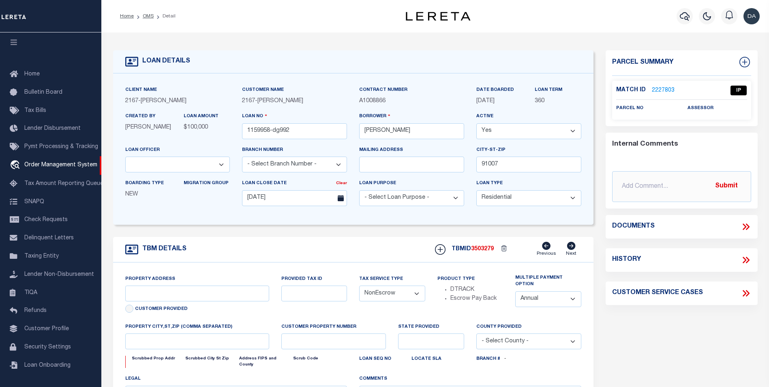
type input "[STREET_ADDRESS]"
select select
type input "ARCADIA CA 91007"
type input "CA"
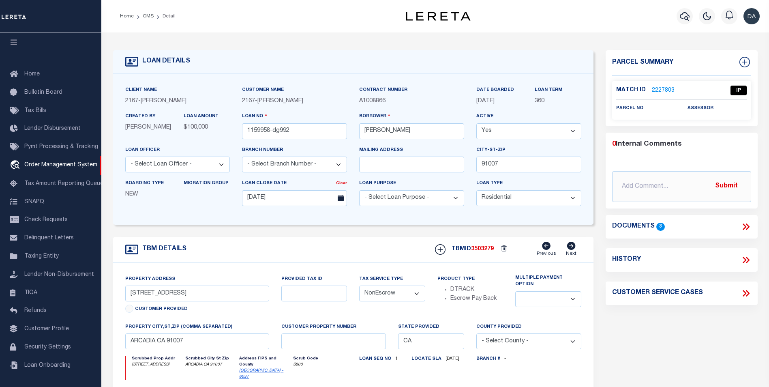
click at [747, 225] on icon at bounding box center [746, 226] width 11 height 11
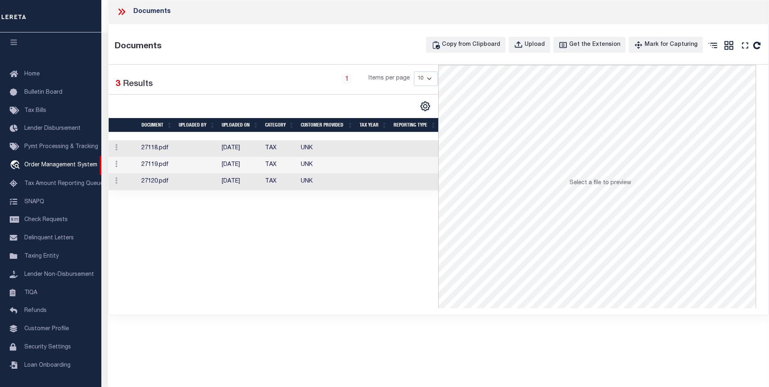
scroll to position [238, 0]
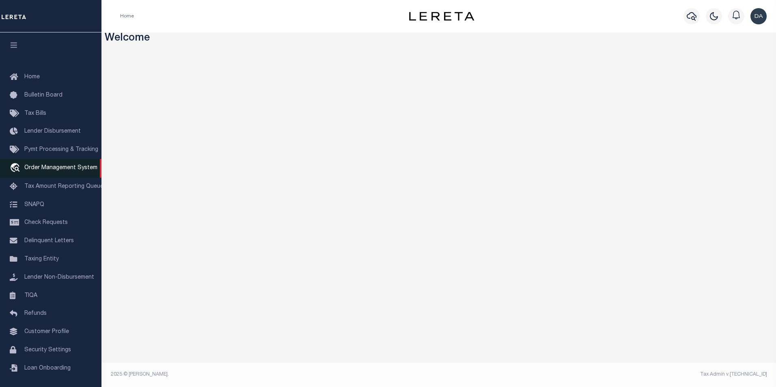
click at [45, 168] on span "Order Management System" at bounding box center [60, 168] width 73 height 6
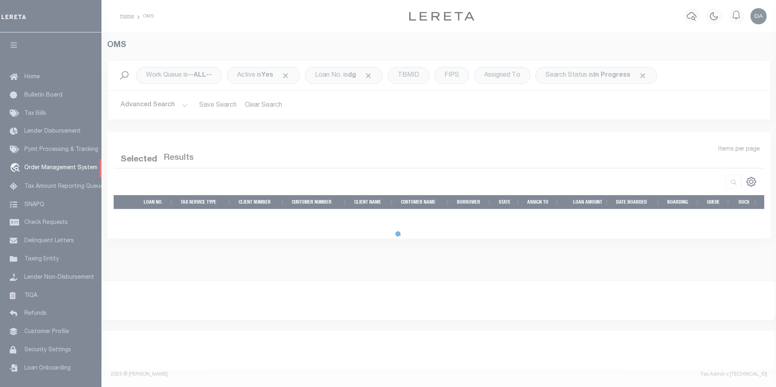
select select "200"
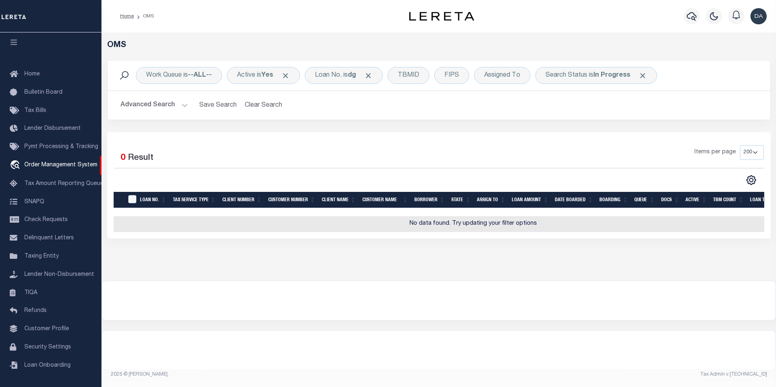
click at [197, 10] on div "Home OMS" at bounding box center [250, 16] width 273 height 17
click at [336, 82] on div "Loan No. is dg" at bounding box center [344, 75] width 78 height 17
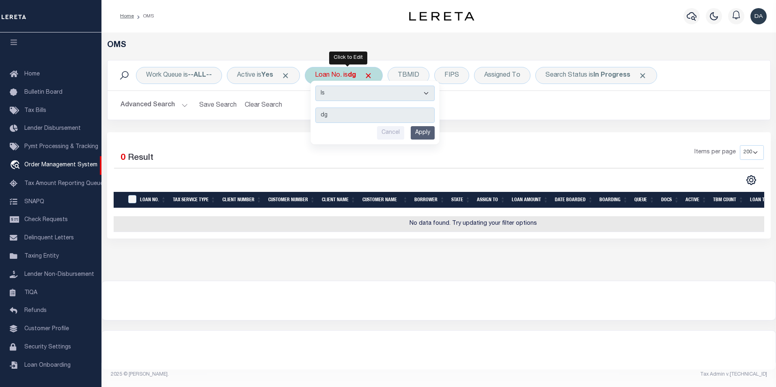
click at [340, 99] on select "Is Contains" at bounding box center [374, 93] width 119 height 15
select select "c"
click at [318, 86] on select "Is Contains" at bounding box center [374, 93] width 119 height 15
click at [431, 132] on input "Apply" at bounding box center [422, 132] width 24 height 13
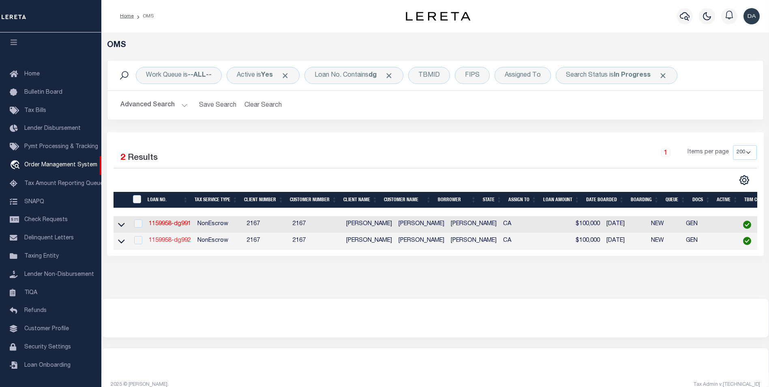
click at [174, 240] on link "1159958-dg992" at bounding box center [170, 241] width 42 height 6
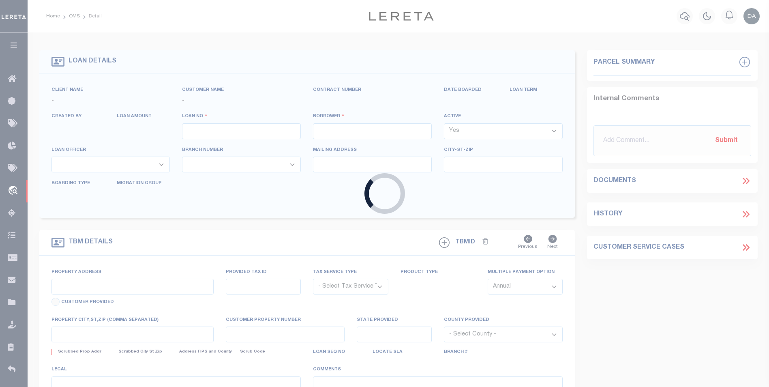
type input "1159958-dg992"
type input "[PERSON_NAME]"
select select
type input "91007"
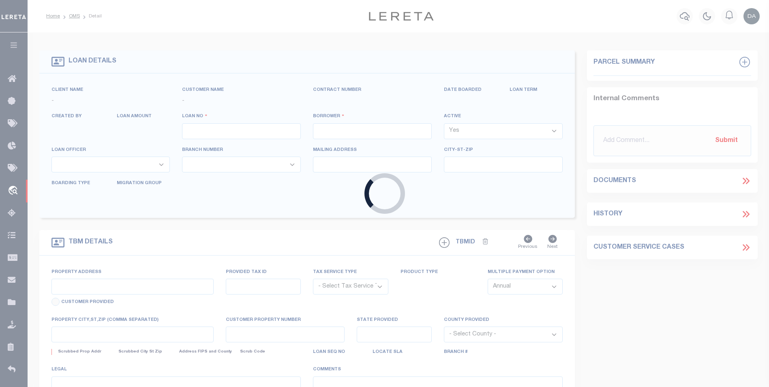
type input "[DATE]"
select select "10"
select select "NonEscrow"
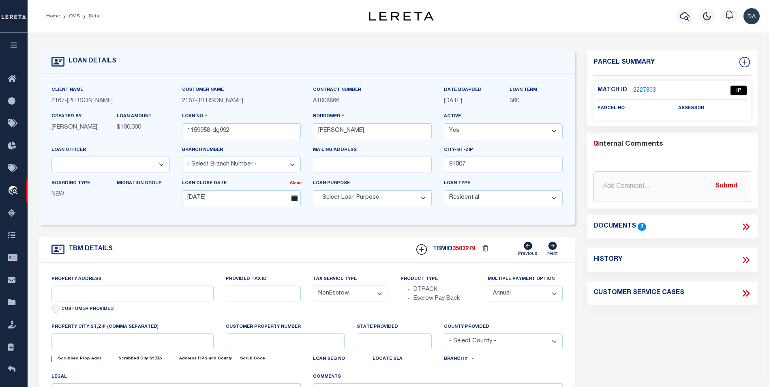
type input "[STREET_ADDRESS]"
select select
type input "ARCADIA CA 91007"
type input "CA"
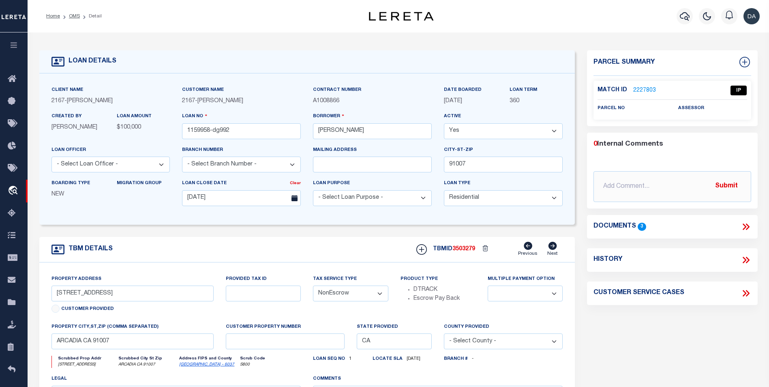
click at [520, 13] on div "Profile Sign out" at bounding box center [612, 16] width 301 height 28
click at [746, 225] on icon at bounding box center [746, 226] width 11 height 11
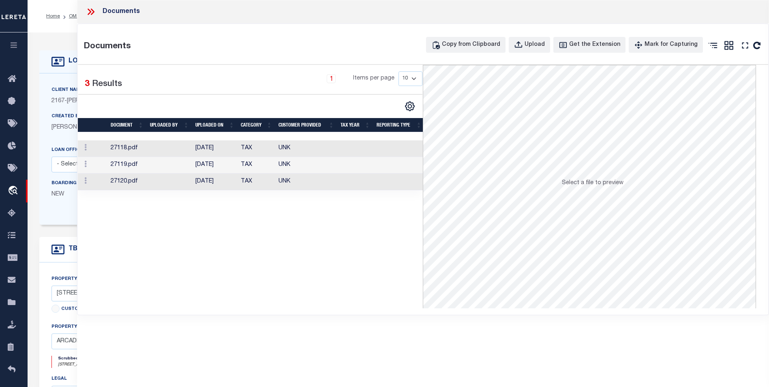
click at [37, 235] on div "LOAN DETAILS Client Name -" at bounding box center [307, 271] width 548 height 443
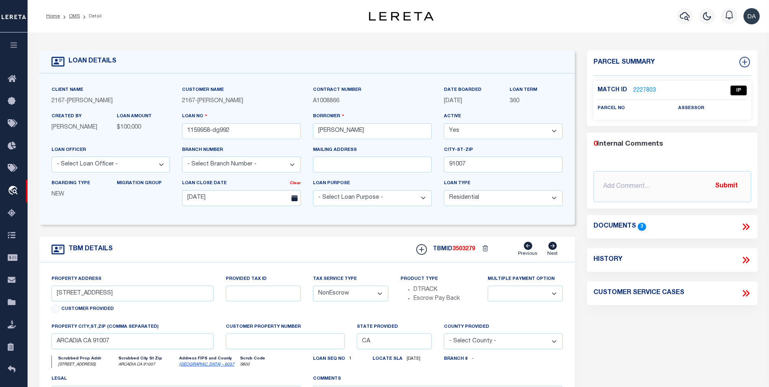
click at [747, 224] on icon at bounding box center [748, 226] width 4 height 6
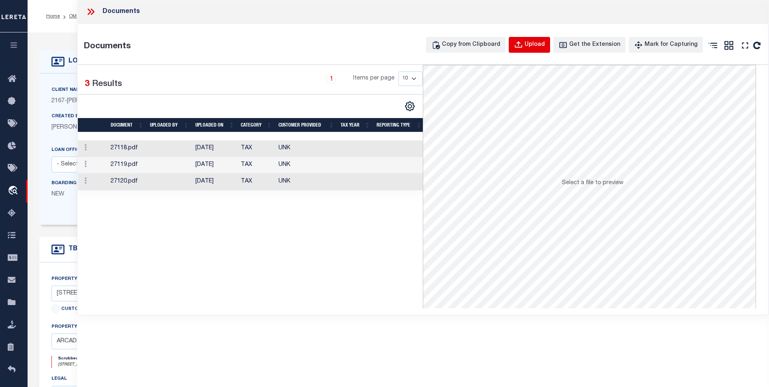
click at [545, 42] on div "Upload" at bounding box center [535, 45] width 20 height 9
click at [260, 13] on div "Documents" at bounding box center [423, 12] width 692 height 24
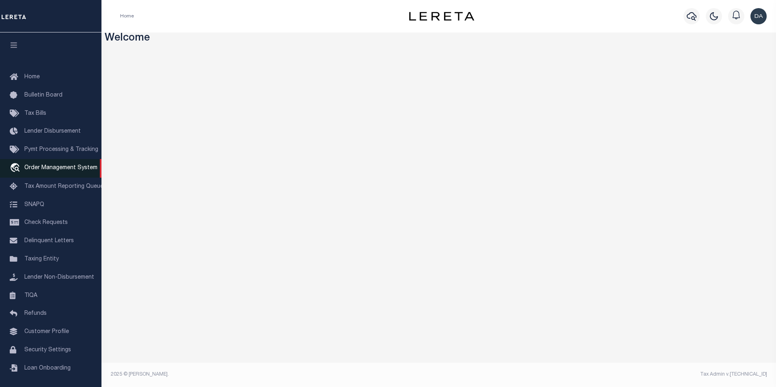
click at [67, 174] on link "travel_explore Order Management System" at bounding box center [50, 168] width 101 height 19
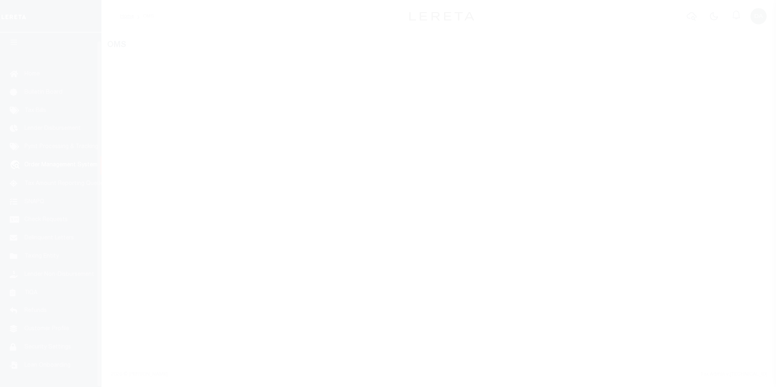
scroll to position [8, 0]
select select "200"
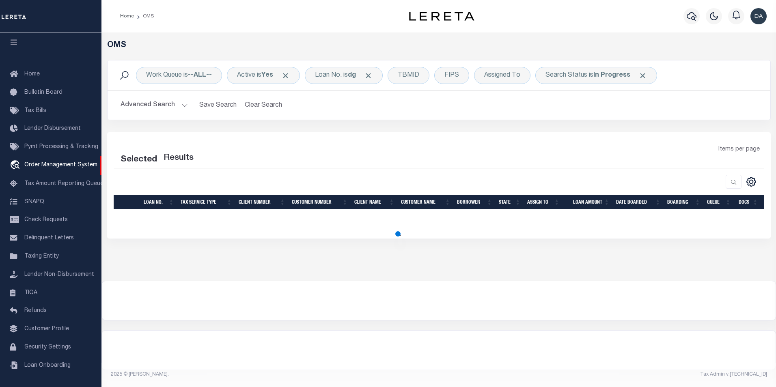
select select "200"
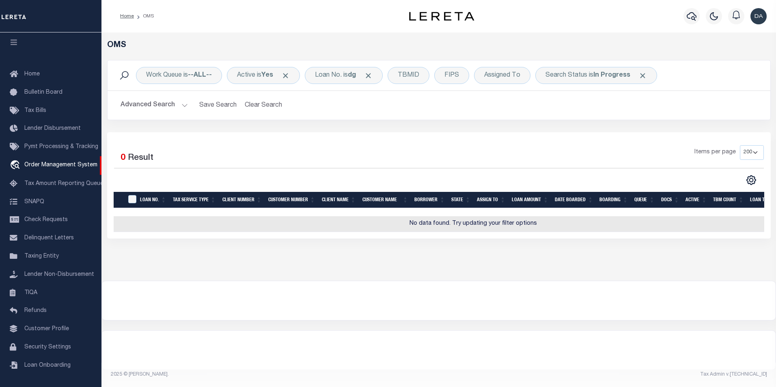
click at [259, 10] on div "Home OMS" at bounding box center [250, 16] width 273 height 17
click at [333, 73] on div "Loan No. is dg" at bounding box center [344, 75] width 78 height 17
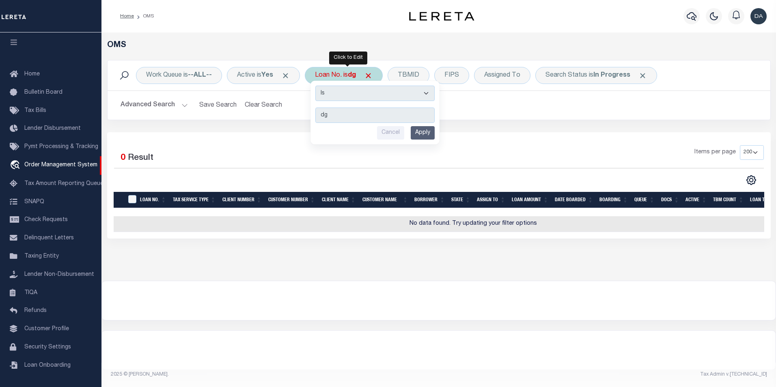
click at [339, 97] on select "Is Contains" at bounding box center [374, 93] width 119 height 15
select select "c"
click at [318, 86] on select "Is Contains" at bounding box center [374, 93] width 119 height 15
click at [420, 134] on input "Apply" at bounding box center [422, 132] width 24 height 13
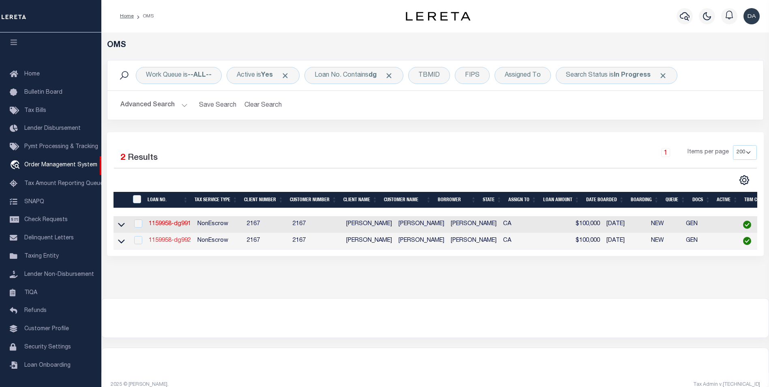
click at [167, 242] on link "1159958-dg992" at bounding box center [170, 241] width 42 height 6
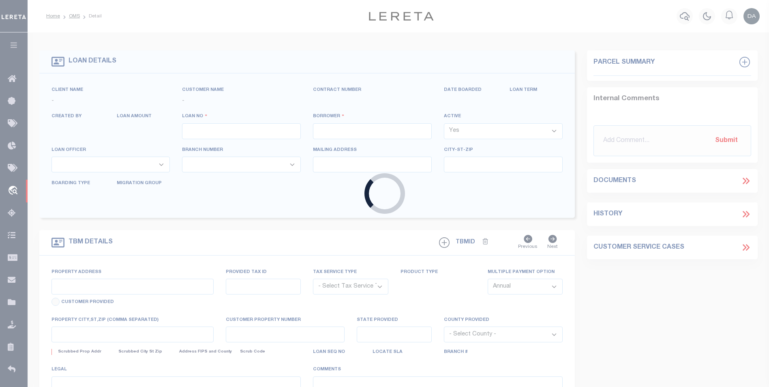
type input "1159958-dg992"
type input "[PERSON_NAME]"
select select
type input "91007"
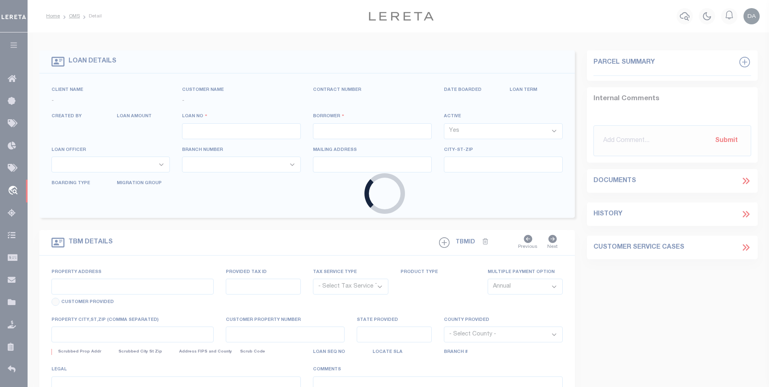
type input "[DATE]"
select select "10"
select select "NonEscrow"
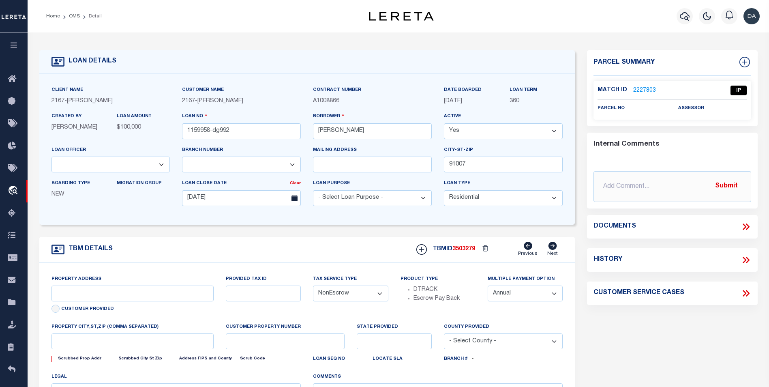
type input "[STREET_ADDRESS]"
select select
type input "ARCADIA CA 91007"
type input "CA"
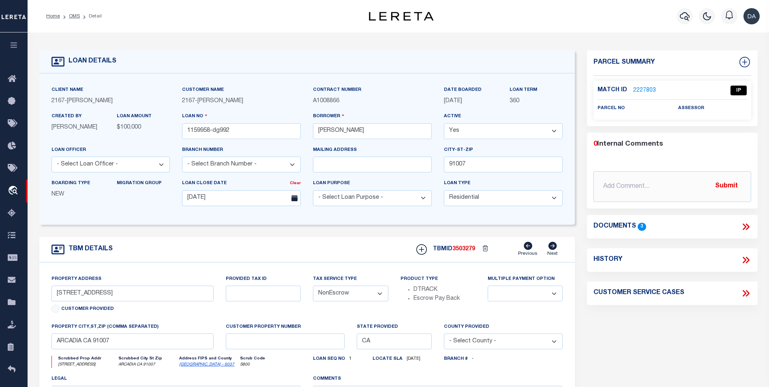
click at [746, 225] on icon at bounding box center [746, 226] width 11 height 11
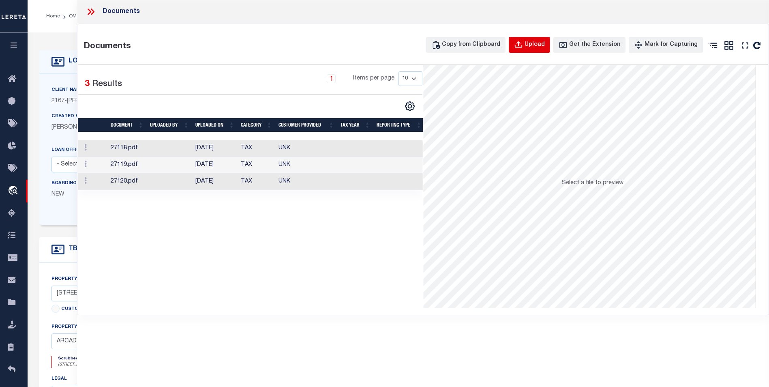
click at [545, 45] on div "Upload" at bounding box center [535, 45] width 20 height 9
select select
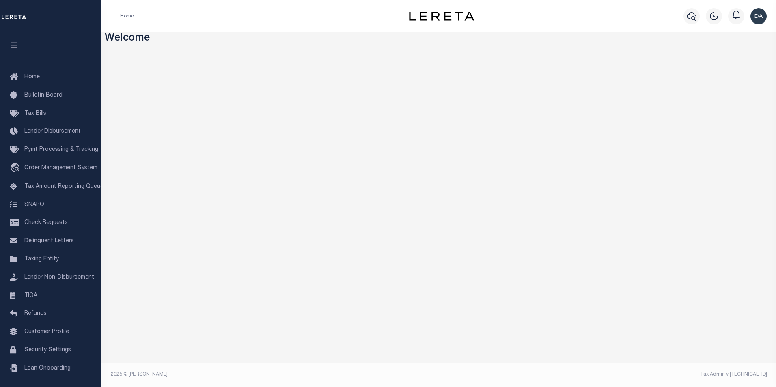
click at [214, 9] on div "Home" at bounding box center [250, 16] width 273 height 17
click at [49, 173] on link "travel_explore Order Management System" at bounding box center [50, 168] width 101 height 19
click at [50, 164] on link "travel_explore Order Management System" at bounding box center [50, 168] width 101 height 19
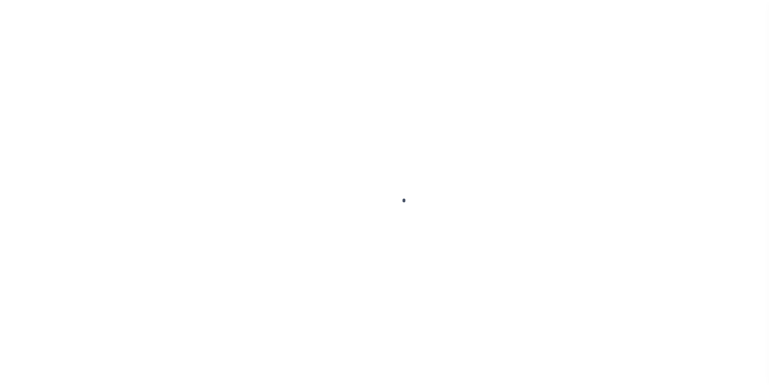
scroll to position [8, 0]
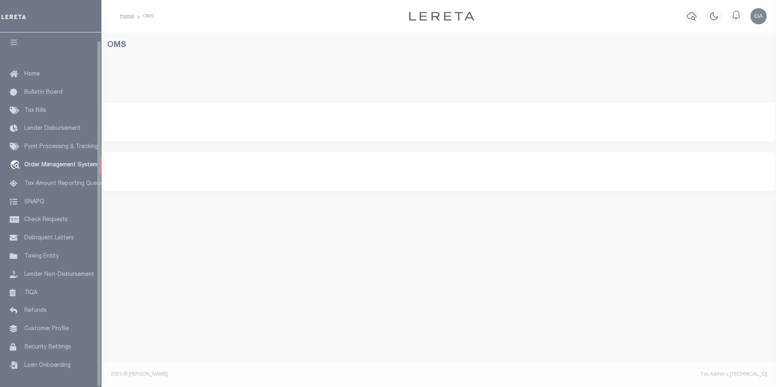
select select "200"
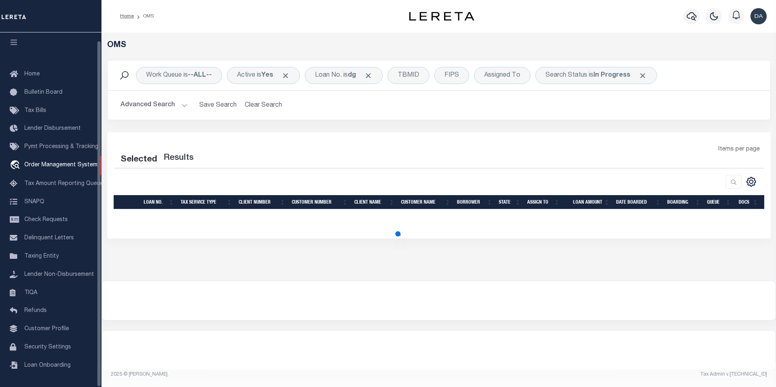
select select "200"
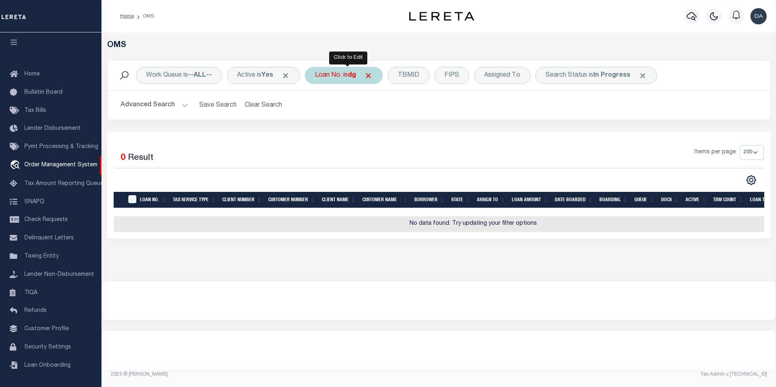
click at [335, 76] on div "Loan No. is dg" at bounding box center [344, 75] width 78 height 17
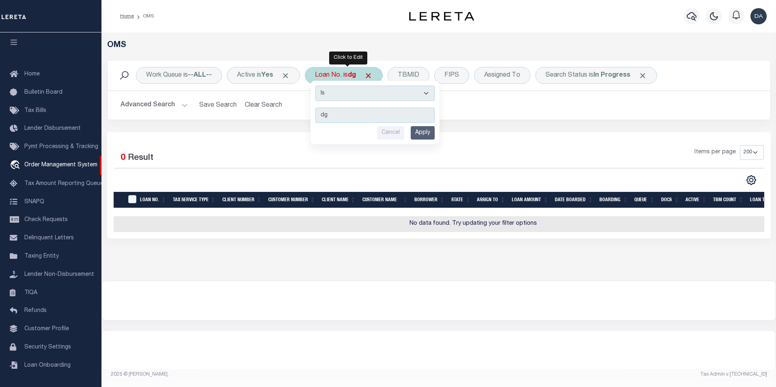
click at [338, 90] on select "Is Contains" at bounding box center [374, 93] width 119 height 15
select select "c"
click at [318, 86] on select "Is Contains" at bounding box center [374, 93] width 119 height 15
click at [423, 132] on input "Apply" at bounding box center [422, 132] width 24 height 13
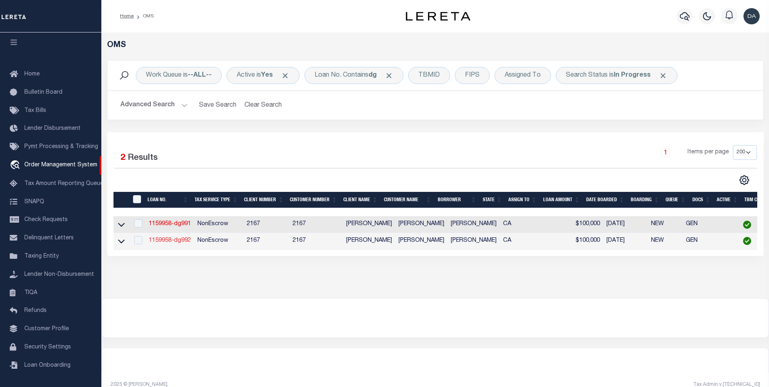
click at [178, 242] on link "1159958-dg992" at bounding box center [170, 241] width 42 height 6
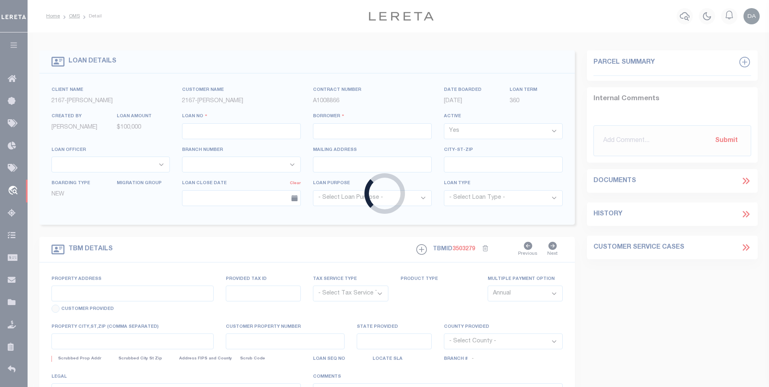
type input "1159958-dg992"
type input "[PERSON_NAME]"
select select
type input "91007"
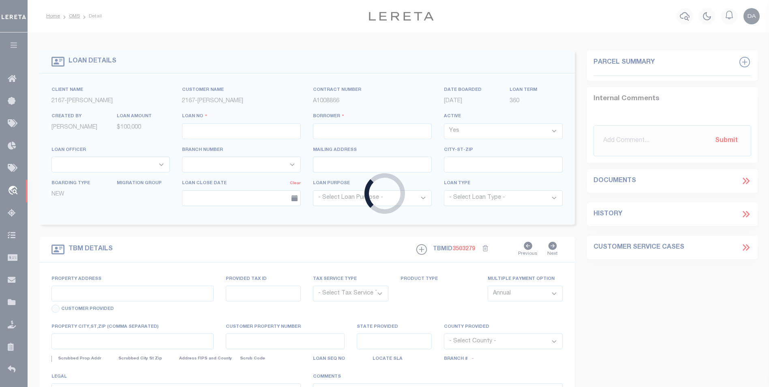
type input "[DATE]"
select select "10"
select select "NonEscrow"
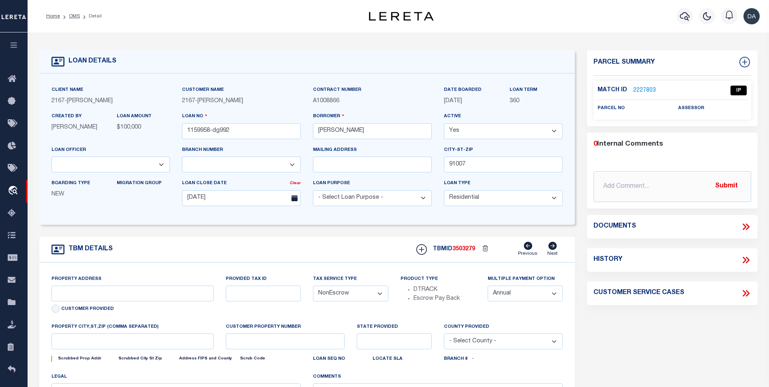
type input "[STREET_ADDRESS]"
select select
type input "ARCADIA CA 91007"
type input "CA"
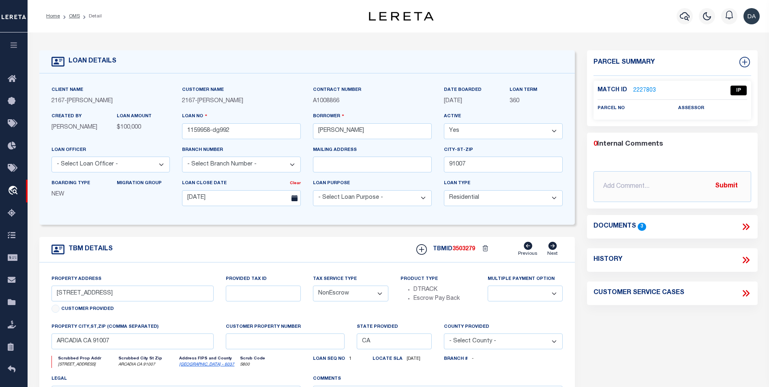
click at [744, 223] on icon at bounding box center [745, 226] width 4 height 6
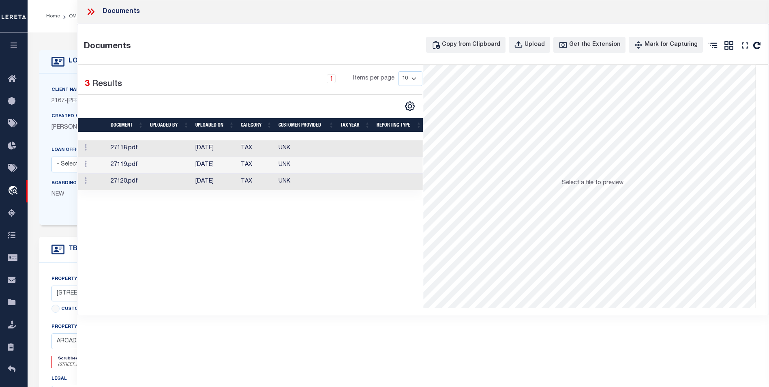
click at [294, 5] on div "Documents" at bounding box center [423, 12] width 692 height 24
click at [544, 43] on div "Upload" at bounding box center [535, 45] width 20 height 9
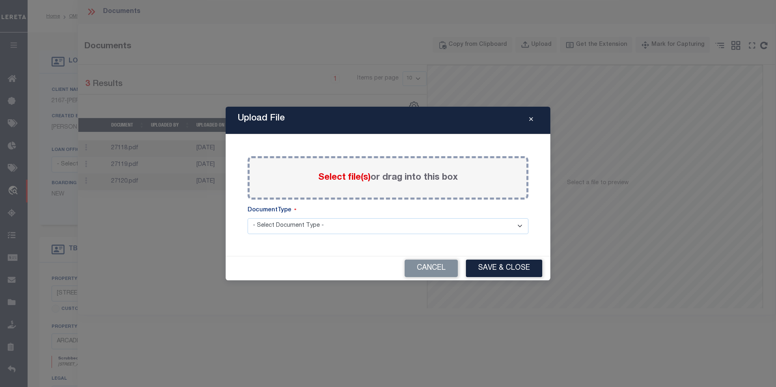
click at [347, 223] on select "- Select Document Type - Tax Service Documents" at bounding box center [387, 226] width 281 height 16
select select "TAX"
click at [247, 218] on select "- Select Document Type - Tax Service Documents" at bounding box center [387, 226] width 281 height 16
click at [344, 178] on span "Select file(s)" at bounding box center [344, 177] width 52 height 9
click at [0, 0] on input "Select file(s) or drag into this box" at bounding box center [0, 0] width 0 height 0
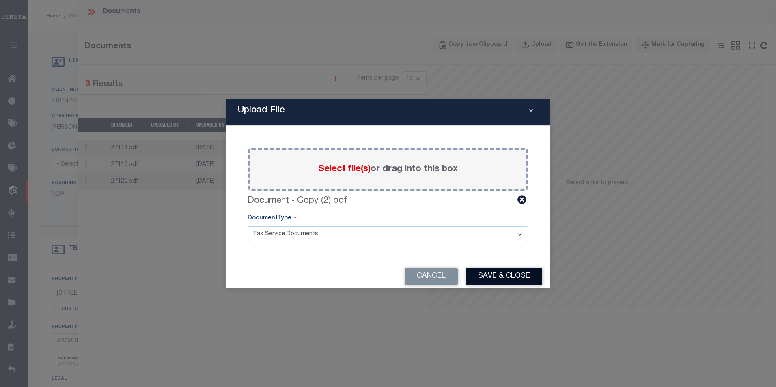
click at [504, 272] on button "Save & Close" at bounding box center [504, 276] width 76 height 17
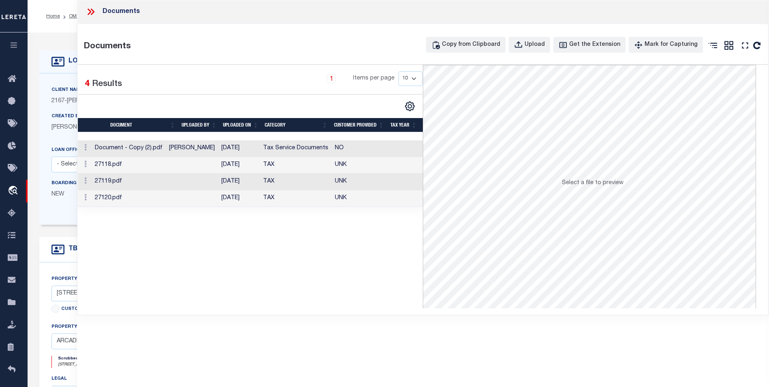
click at [132, 149] on td "Document - Copy (2).pdf" at bounding box center [129, 148] width 74 height 17
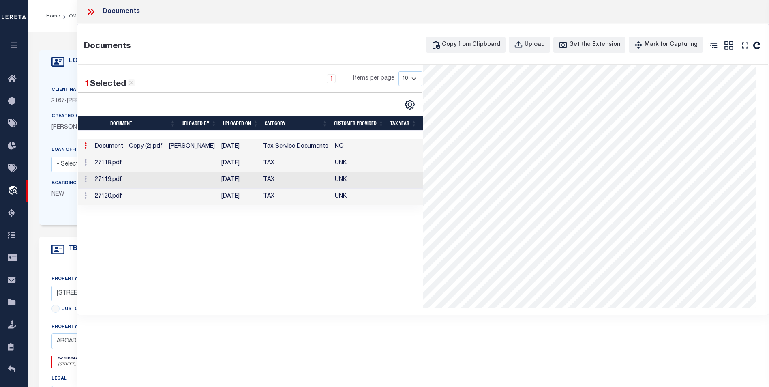
click at [213, 276] on div "1 Selected 4 Results 1 Items per page 10 25 50 100" at bounding box center [251, 186] width 346 height 243
